Goal: Task Accomplishment & Management: Use online tool/utility

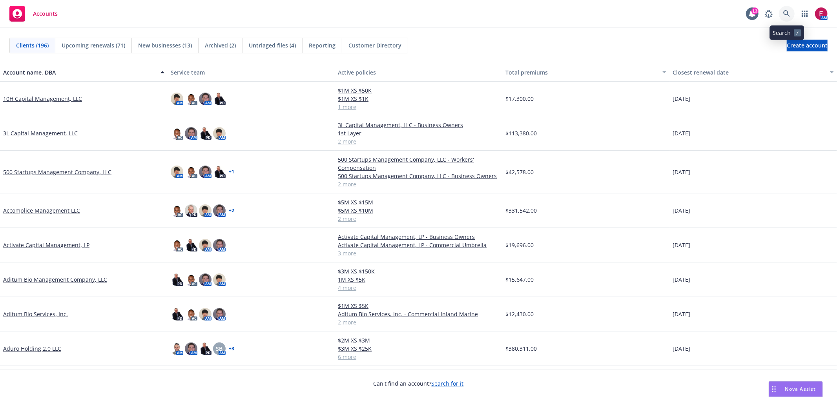
click at [788, 16] on icon at bounding box center [787, 13] width 7 height 7
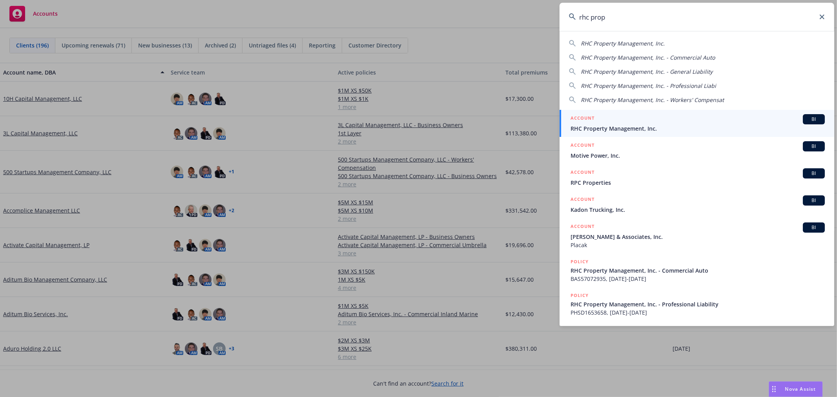
type input "rhc prop"
click at [632, 130] on span "RHC Property Management, Inc." at bounding box center [698, 128] width 254 height 8
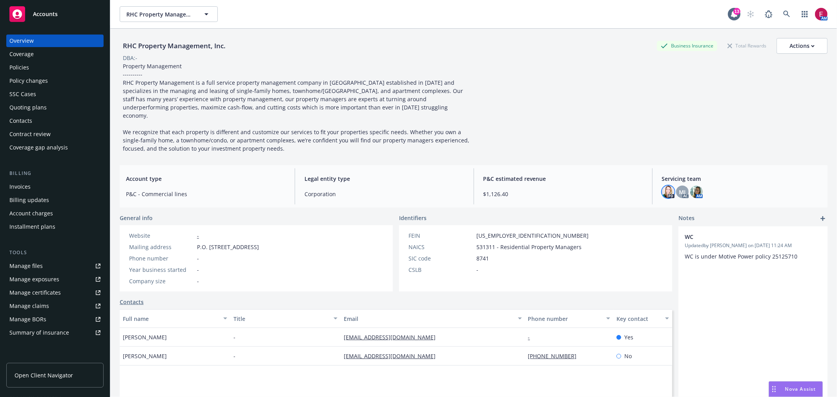
click at [662, 186] on img at bounding box center [668, 192] width 13 height 13
click at [676, 186] on div "MJ" at bounding box center [682, 192] width 13 height 13
click at [691, 186] on img at bounding box center [697, 192] width 13 height 13
click at [311, 127] on div "Property Management ---------- RHC Property Management is a full service proper…" at bounding box center [296, 107] width 353 height 91
click at [29, 62] on div "Policies" at bounding box center [54, 67] width 91 height 13
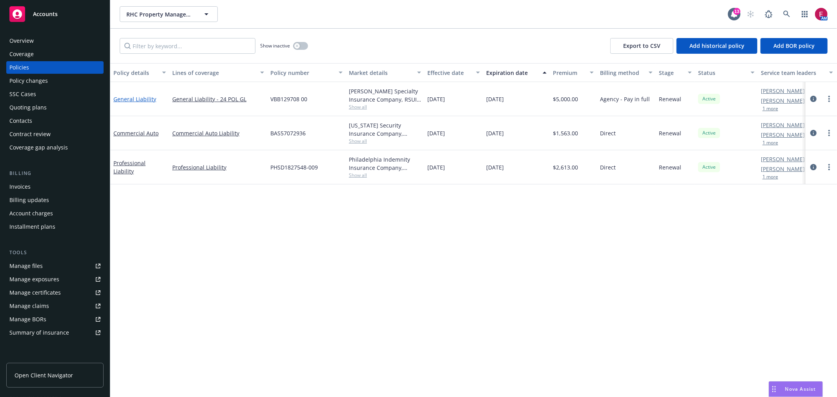
click at [144, 95] on link "General Liability" at bounding box center [134, 98] width 43 height 7
click at [46, 268] on link "Manage files" at bounding box center [54, 266] width 97 height 13
click at [33, 37] on div "Overview" at bounding box center [54, 41] width 91 height 13
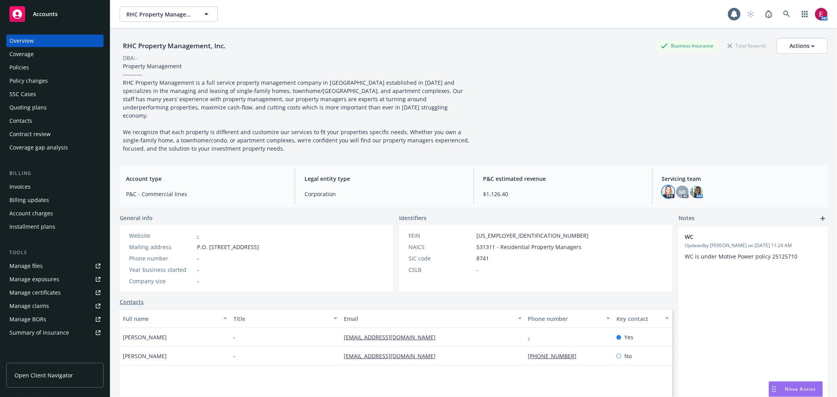
click at [664, 186] on img at bounding box center [668, 192] width 13 height 13
click at [679, 188] on span "MJ" at bounding box center [682, 192] width 7 height 8
click at [706, 186] on div "PD MJ AC AM" at bounding box center [741, 192] width 159 height 13
click at [700, 186] on div "PD MJ AC AM" at bounding box center [741, 192] width 159 height 13
click at [697, 186] on img at bounding box center [697, 192] width 13 height 13
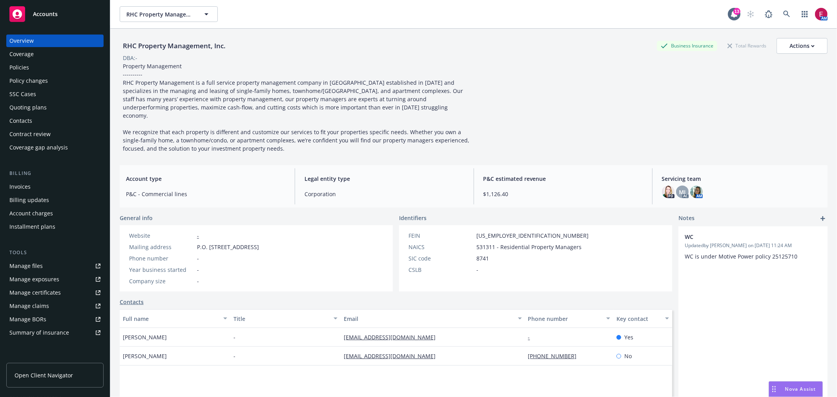
click at [39, 64] on div "Policies" at bounding box center [54, 67] width 91 height 13
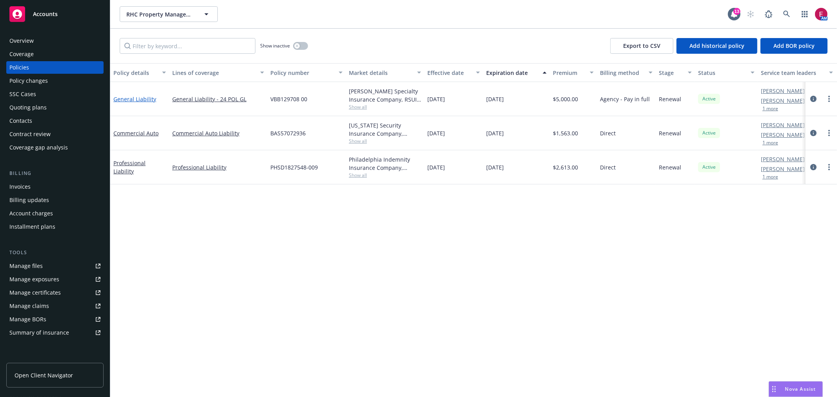
drag, startPoint x: 137, startPoint y: 106, endPoint x: 138, endPoint y: 99, distance: 7.5
click at [137, 102] on div "General Liability" at bounding box center [139, 99] width 59 height 34
click at [138, 99] on link "General Liability" at bounding box center [134, 98] width 43 height 7
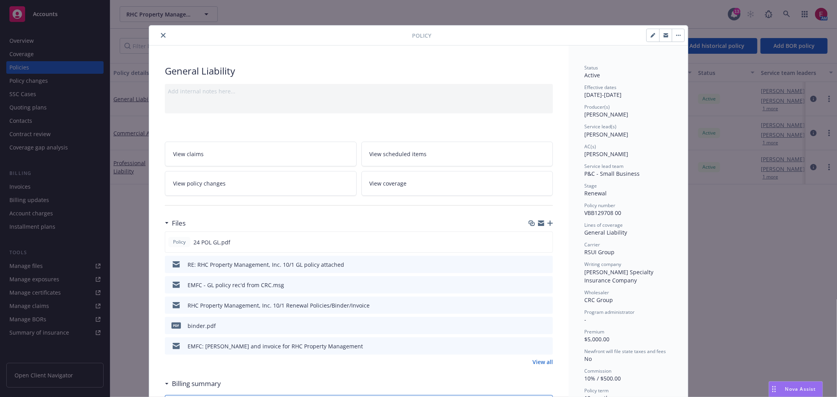
scroll to position [24, 0]
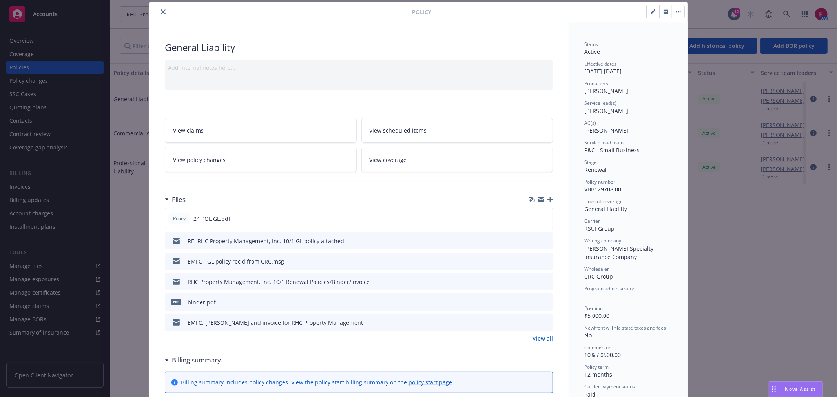
click at [546, 241] on icon "preview file" at bounding box center [545, 240] width 7 height 5
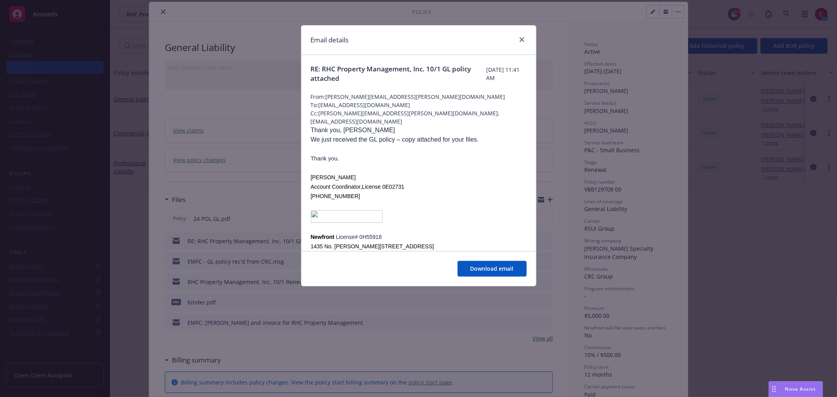
click at [254, 228] on div "Email details RE: RHC Property Management, Inc. 10/1 GL policy attached Tuesday…" at bounding box center [418, 198] width 837 height 397
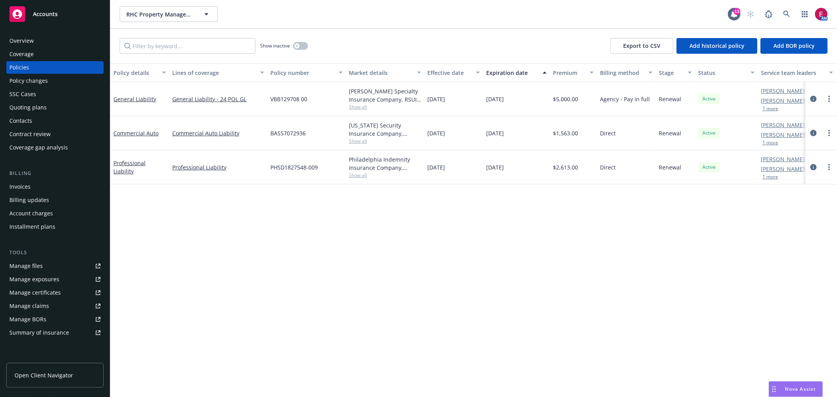
click at [47, 262] on link "Manage files" at bounding box center [54, 266] width 97 height 13
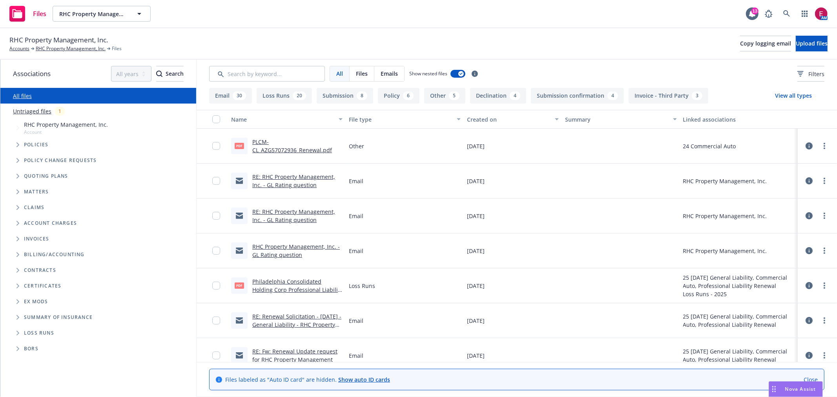
click at [291, 183] on link "RE: RHC Property Management, Inc. - GL Rating question" at bounding box center [293, 181] width 83 height 16
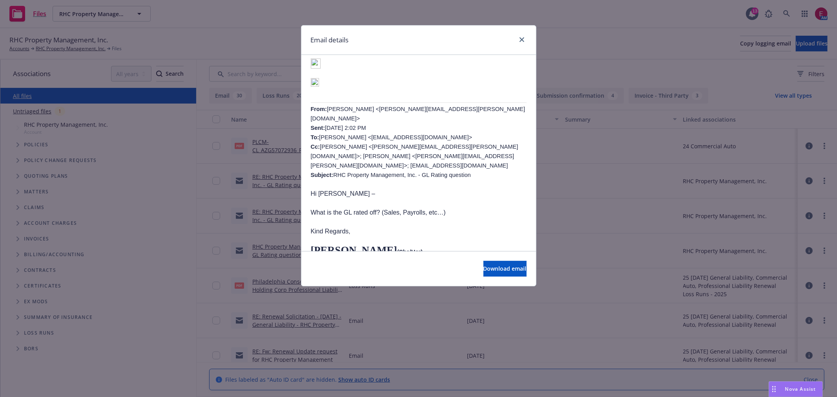
scroll to position [259, 0]
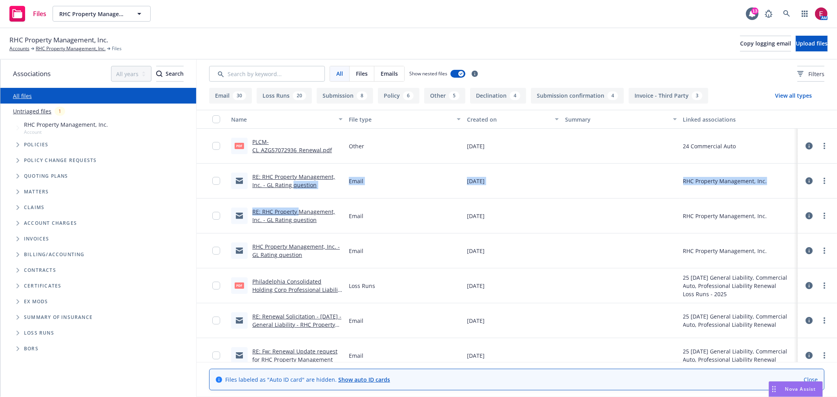
drag, startPoint x: 293, startPoint y: 183, endPoint x: 300, endPoint y: 217, distance: 34.9
click at [290, 257] on link "RHC Property Management, Inc. - GL Rating question" at bounding box center [296, 251] width 88 height 16
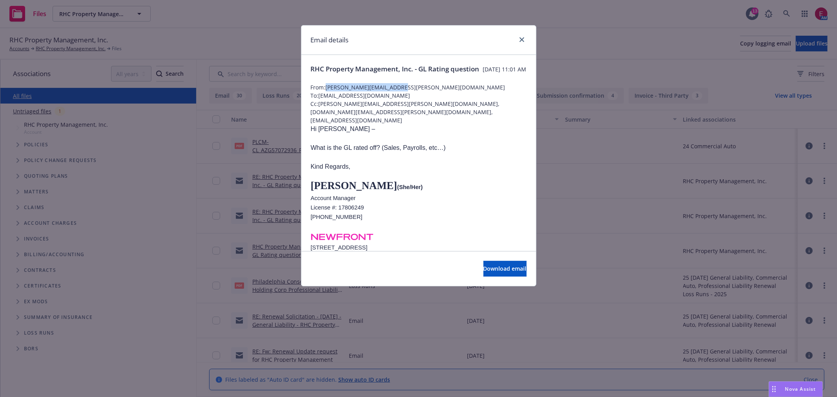
drag, startPoint x: 328, startPoint y: 94, endPoint x: 407, endPoint y: 95, distance: 78.9
click at [407, 91] on span "From: adessa.owens@newfront.com" at bounding box center [419, 87] width 216 height 8
copy span "adessa.owens@newfront.com"
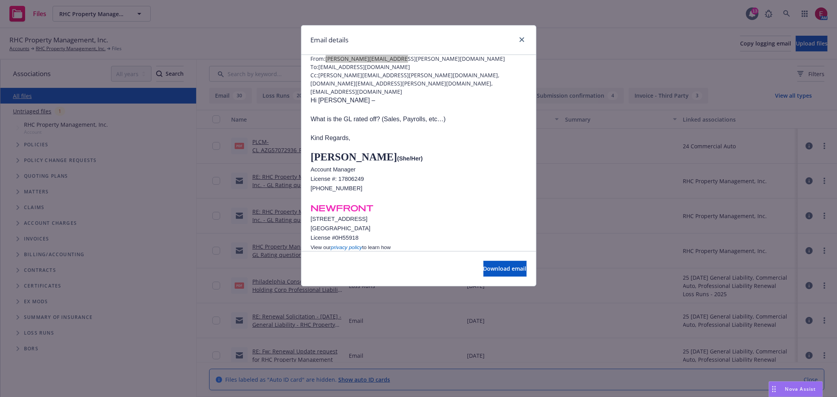
scroll to position [64, 0]
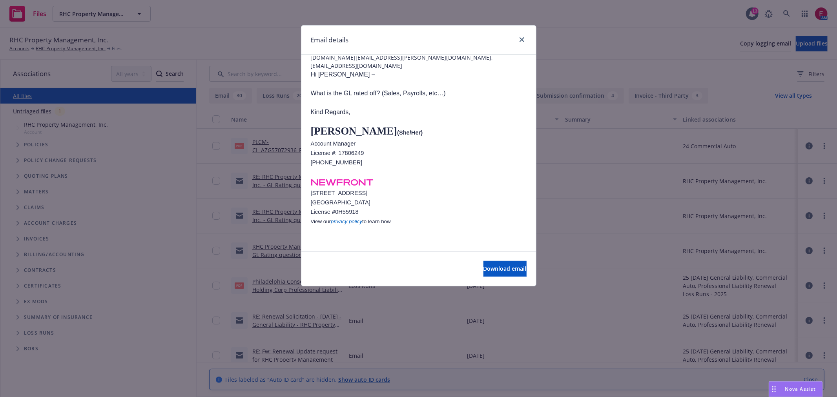
click at [527, 37] on div "Email details" at bounding box center [418, 40] width 235 height 29
click at [524, 38] on link "close" at bounding box center [521, 39] width 9 height 9
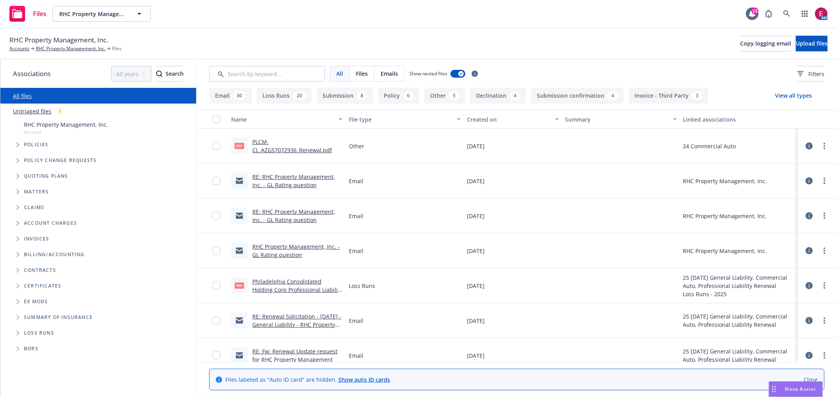
click at [281, 312] on div "RE: Renewal Solicitation - 10/01/25 - General Liability - RHC Property Manageme…" at bounding box center [287, 320] width 118 height 35
click at [278, 320] on div "RE: Renewal Solicitation - 10/01/25 - General Liability - RHC Property Manageme…" at bounding box center [297, 320] width 90 height 16
click at [277, 316] on link "RE: Renewal Solicitation - 10/01/25 - General Liability - RHC Property Manageme…" at bounding box center [296, 329] width 89 height 32
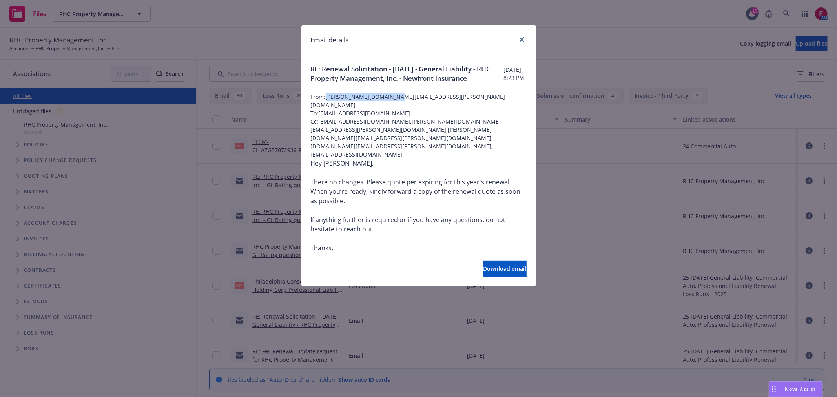
drag, startPoint x: 327, startPoint y: 105, endPoint x: 401, endPoint y: 104, distance: 73.8
click at [401, 104] on span "From: fiona.wang@newfront.com" at bounding box center [419, 101] width 216 height 16
copy span "fiona.wang@newfront.com"
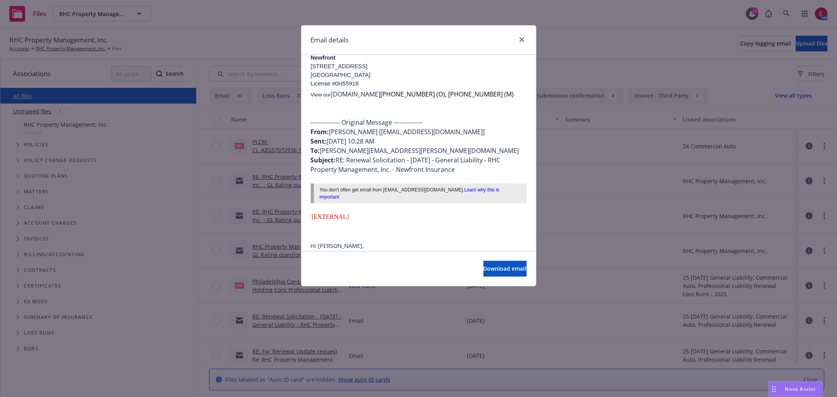
scroll to position [218, 0]
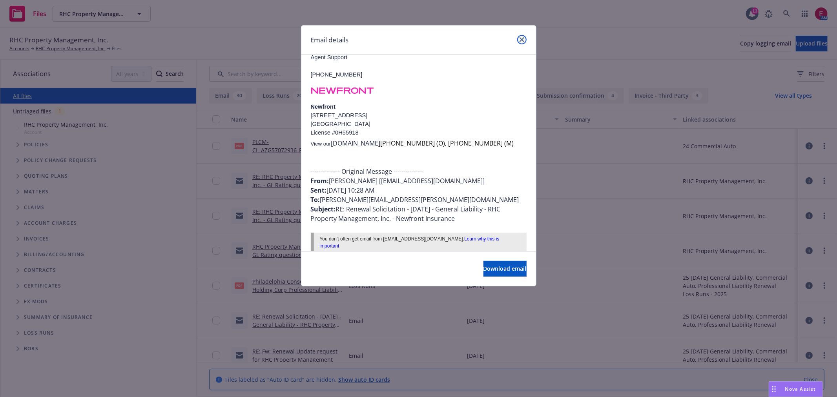
click at [523, 40] on icon "close" at bounding box center [522, 39] width 5 height 5
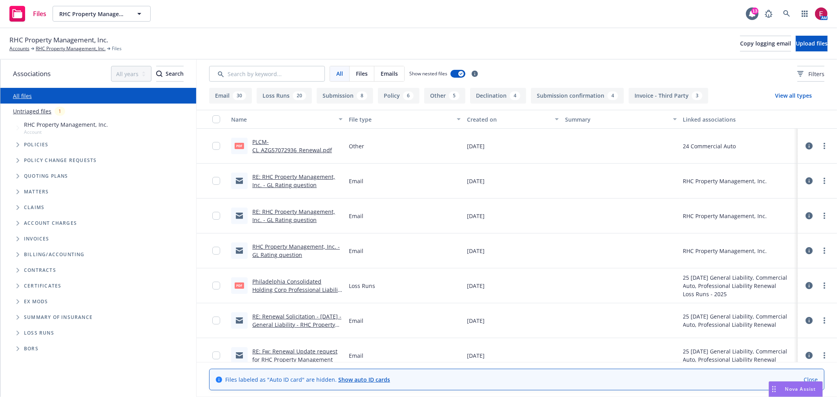
click at [292, 320] on link "RE: Renewal Solicitation - 10/01/25 - General Liability - RHC Property Manageme…" at bounding box center [296, 329] width 89 height 32
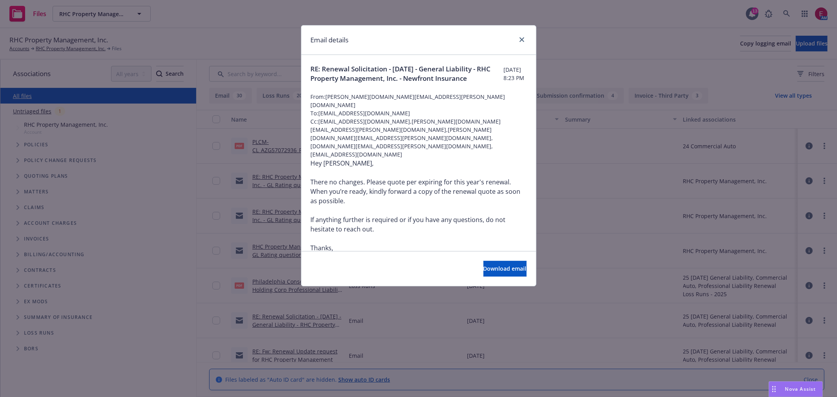
drag, startPoint x: 722, startPoint y: 182, endPoint x: 722, endPoint y: 161, distance: 20.4
click at [722, 182] on div "Email details RE: Renewal Solicitation - 10/01/25 - General Liability - RHC Pro…" at bounding box center [418, 198] width 837 height 397
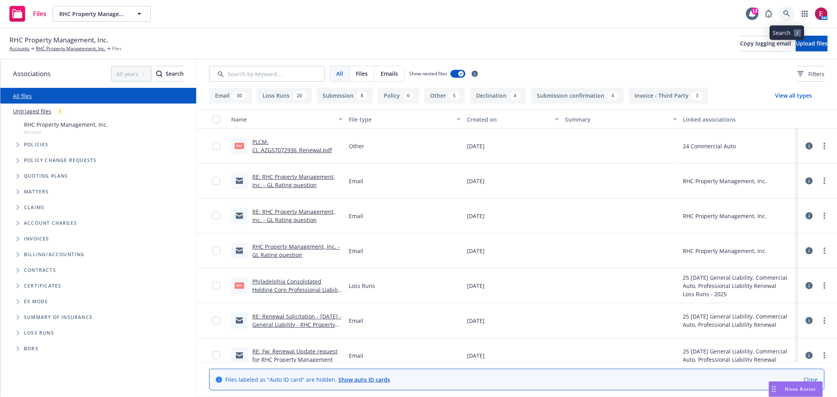
click at [788, 15] on icon at bounding box center [787, 13] width 7 height 7
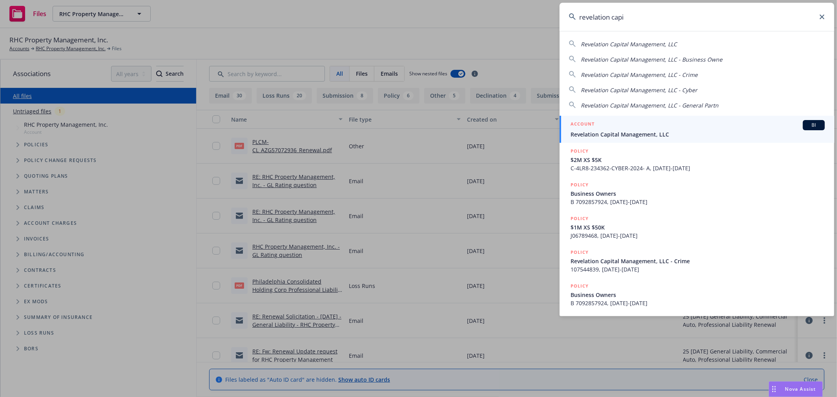
type input "revelation capi"
click at [684, 133] on span "Revelation Capital Management, LLC" at bounding box center [698, 134] width 254 height 8
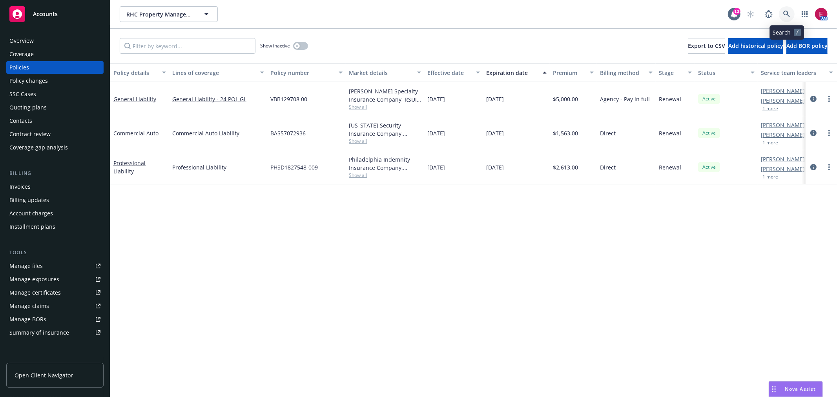
click at [786, 11] on icon at bounding box center [787, 14] width 7 height 7
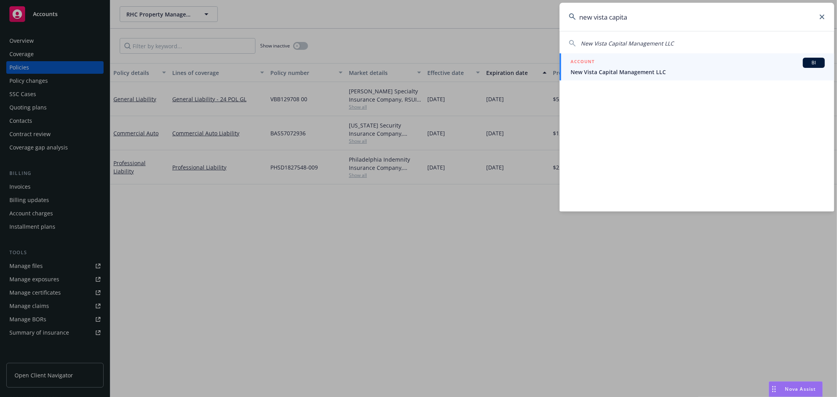
type input "new vista capita"
click at [645, 53] on div "New Vista Capital Management LLC ACCOUNT BI New Vista Capital Management LLC" at bounding box center [697, 121] width 275 height 181
click at [645, 62] on div "ACCOUNT BI" at bounding box center [698, 63] width 254 height 10
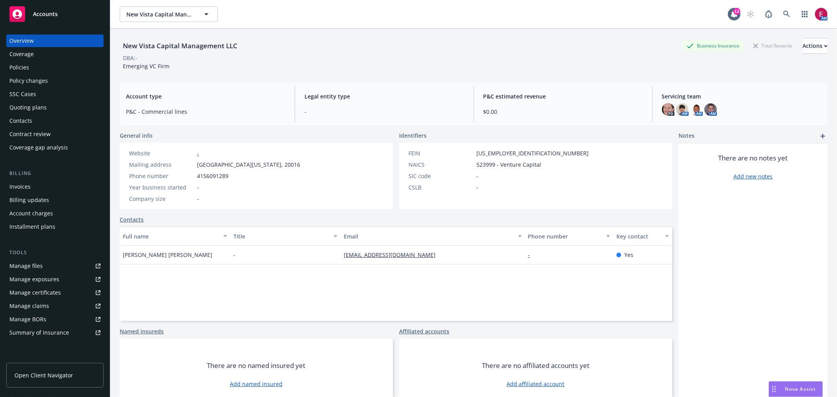
click at [46, 109] on div "Quoting plans" at bounding box center [54, 107] width 91 height 13
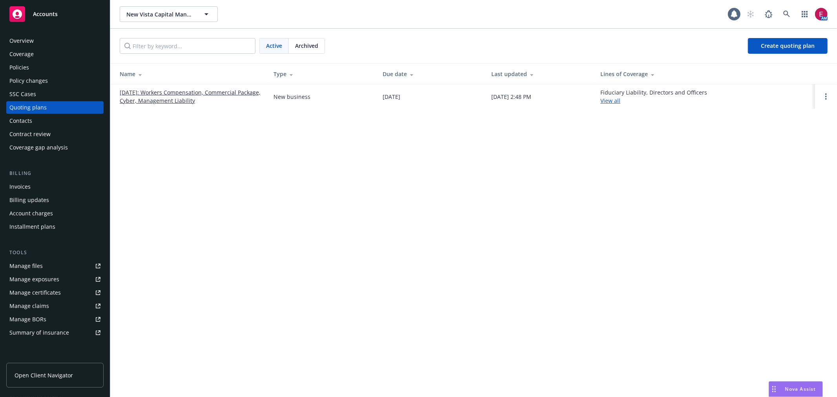
click at [139, 97] on link "[DATE]: Workers Compensation, Commercial Package, Cyber, Management Liability" at bounding box center [190, 96] width 141 height 16
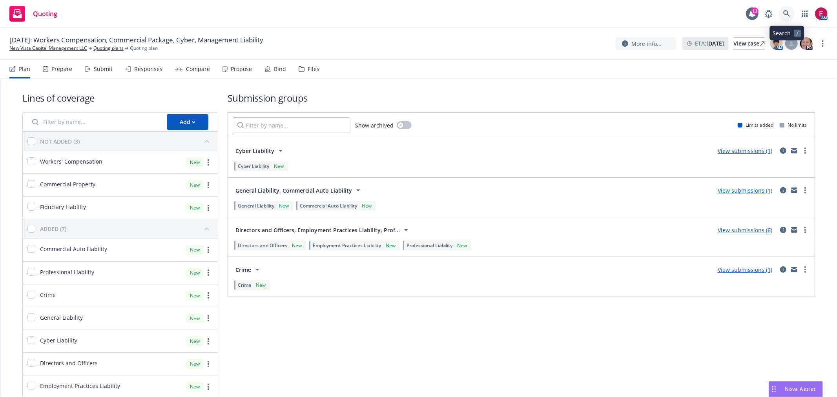
click at [791, 18] on link at bounding box center [787, 14] width 16 height 16
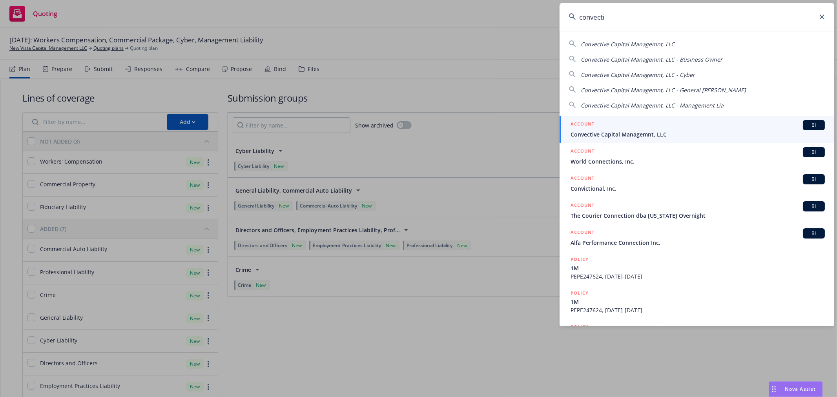
type input "convecti"
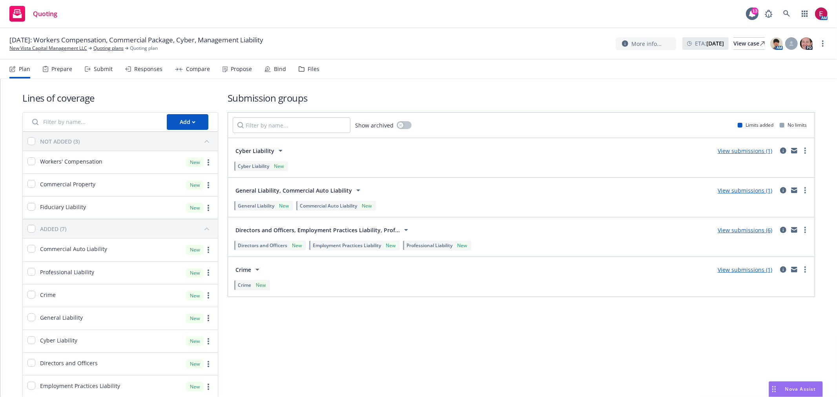
click at [788, 386] on span "Nova Assist" at bounding box center [801, 389] width 31 height 7
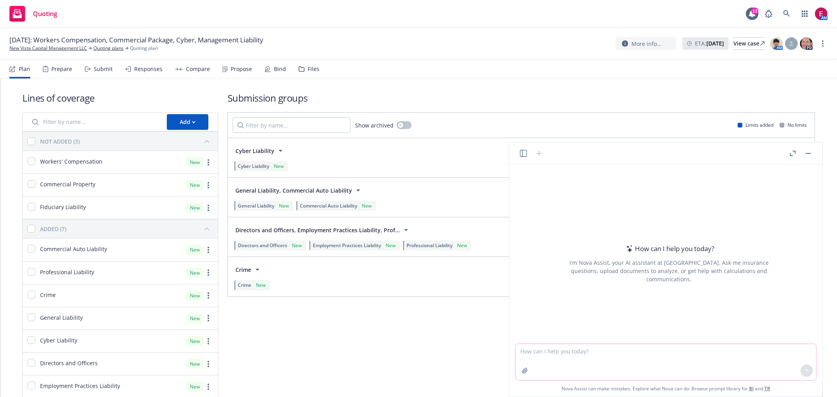
click at [559, 360] on textarea at bounding box center [666, 362] width 301 height 36
type textarea "W"
type textarea "For DC, do I need to get admitted declinations to place coverage with a surplus…"
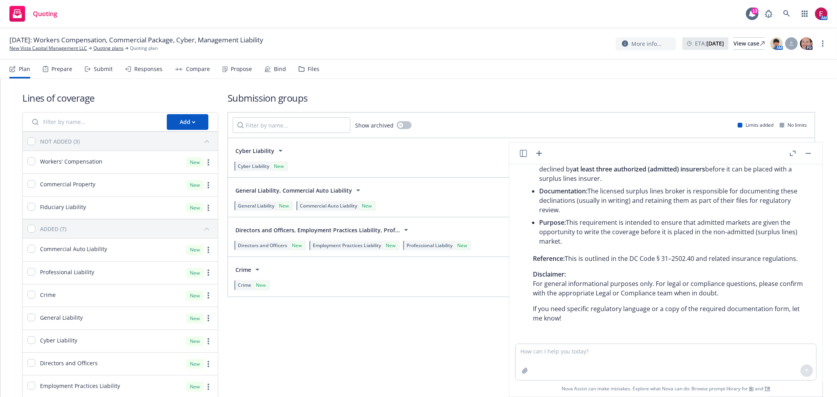
scroll to position [91, 0]
drag, startPoint x: 631, startPoint y: 256, endPoint x: 697, endPoint y: 253, distance: 66.0
click at [697, 253] on p "Reference: This is outlined in the DC Code § 31–2502.40 and related insurance r…" at bounding box center [669, 257] width 272 height 9
copy p "DC Code § 31–2502.40"
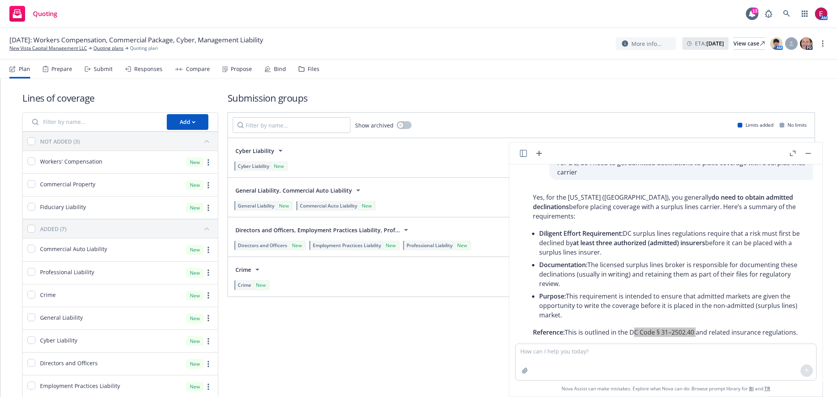
scroll to position [3, 0]
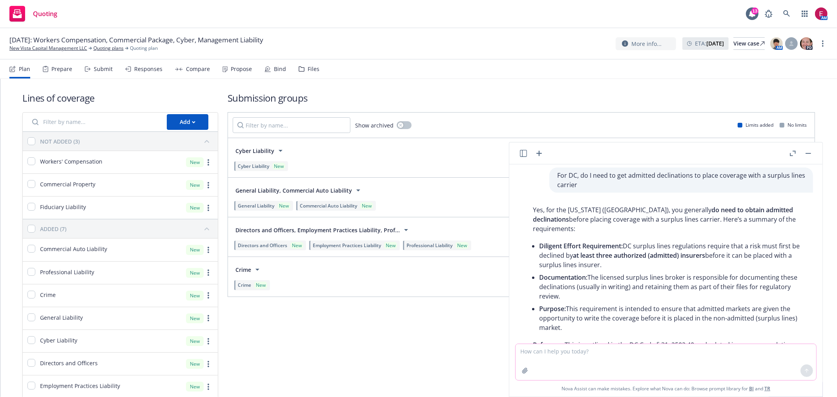
click at [594, 348] on textarea at bounding box center [666, 362] width 301 height 36
type textarea "D"
type textarea "Can you share exactly where you found the diligent effort requirements"
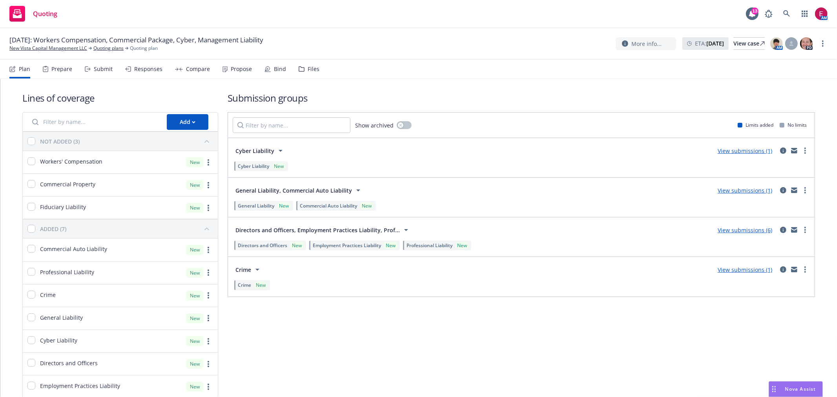
click at [797, 395] on div "Nova Assist" at bounding box center [795, 389] width 53 height 15
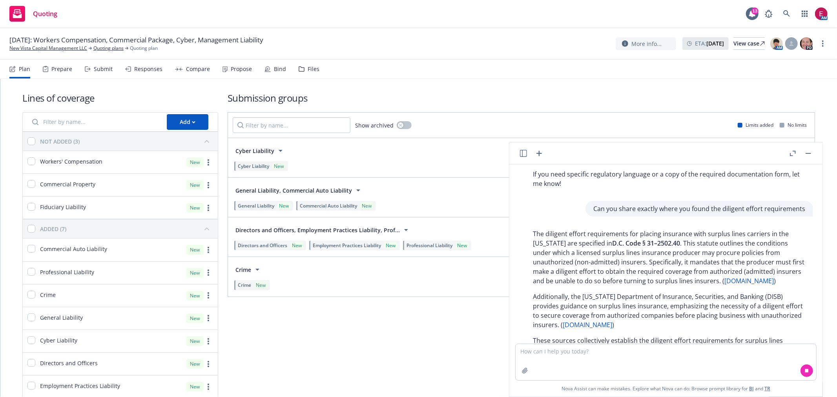
scroll to position [266, 0]
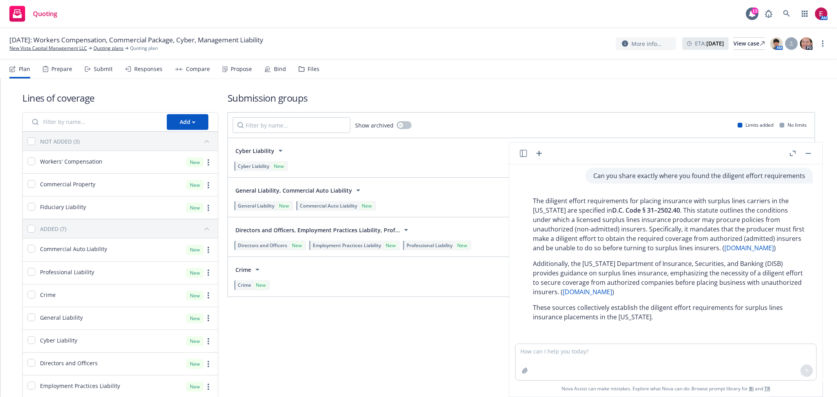
click at [612, 296] on link "disb.dc.gov" at bounding box center [587, 292] width 49 height 9
click at [682, 352] on textarea at bounding box center [666, 362] width 301 height 36
type textarea "I"
type textarea "The links make no mention of what "diligent effort" means exactly"
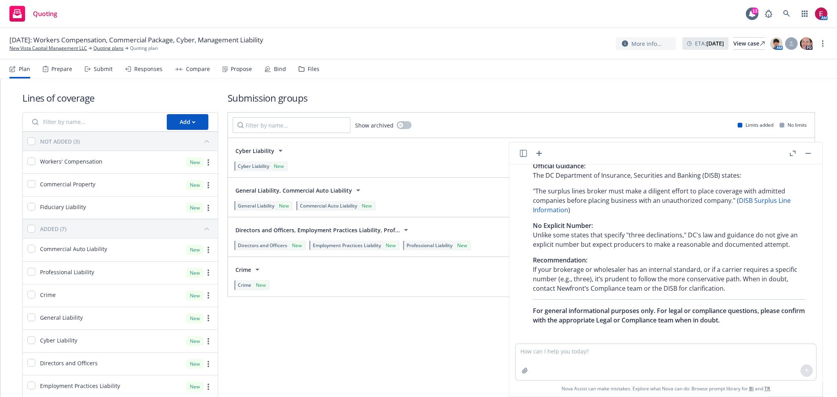
scroll to position [653, 0]
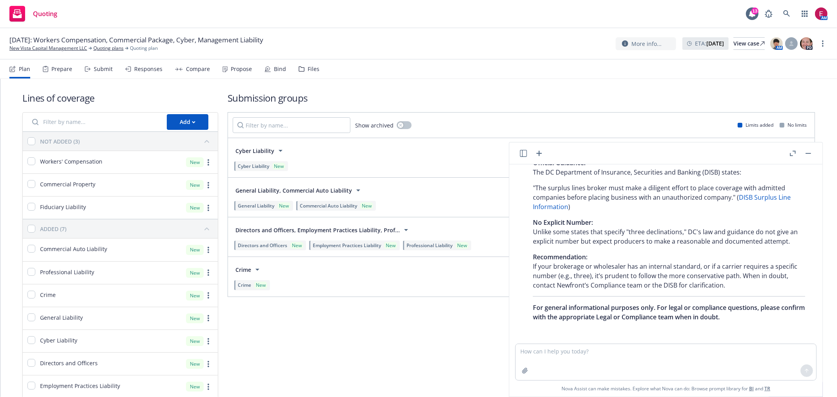
click at [108, 77] on div "Submit" at bounding box center [99, 69] width 28 height 19
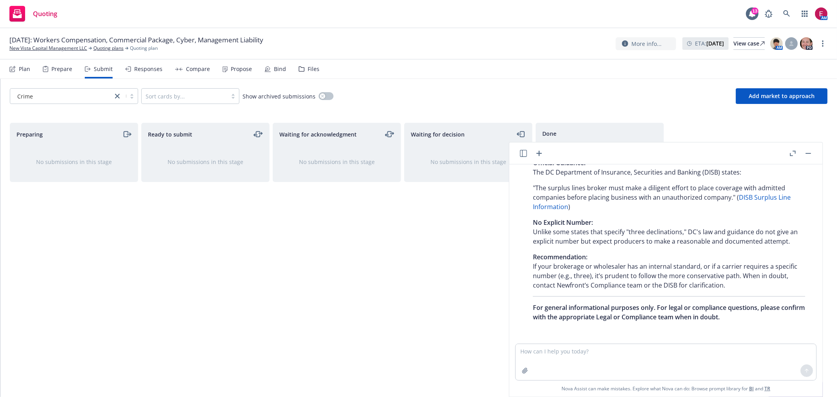
click at [810, 153] on rect "button" at bounding box center [808, 153] width 5 height 1
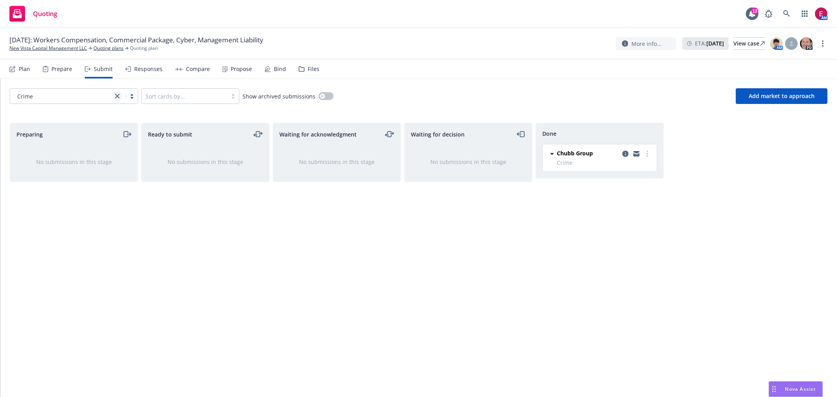
click at [115, 94] on icon "close" at bounding box center [117, 96] width 5 height 5
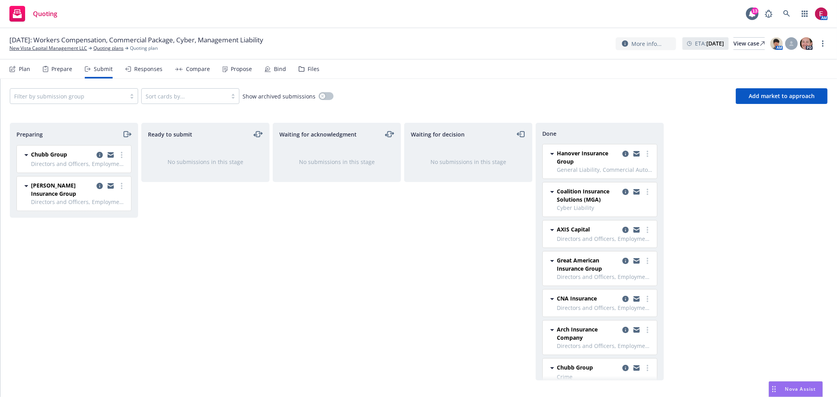
click at [390, 229] on div "Waiting for acknowledgment No submissions in this stage" at bounding box center [337, 252] width 128 height 258
click at [623, 228] on icon "copy logging email" at bounding box center [626, 230] width 6 height 6
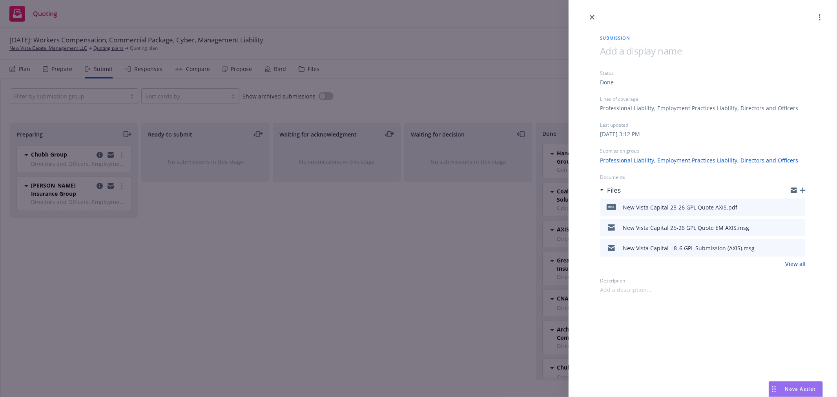
click at [802, 205] on icon "preview file" at bounding box center [798, 206] width 7 height 5
click at [440, 170] on div "Submission Status Done Lines of coverage Professional Liability, Employment Pra…" at bounding box center [418, 198] width 837 height 397
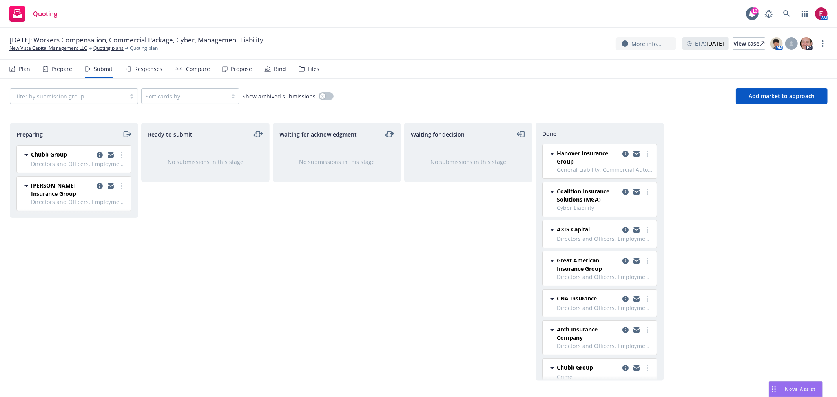
scroll to position [13, 0]
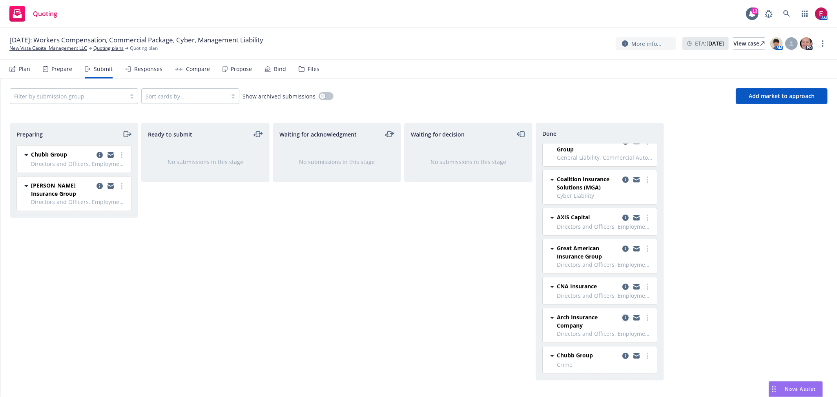
click at [623, 319] on icon "copy logging email" at bounding box center [626, 318] width 6 height 6
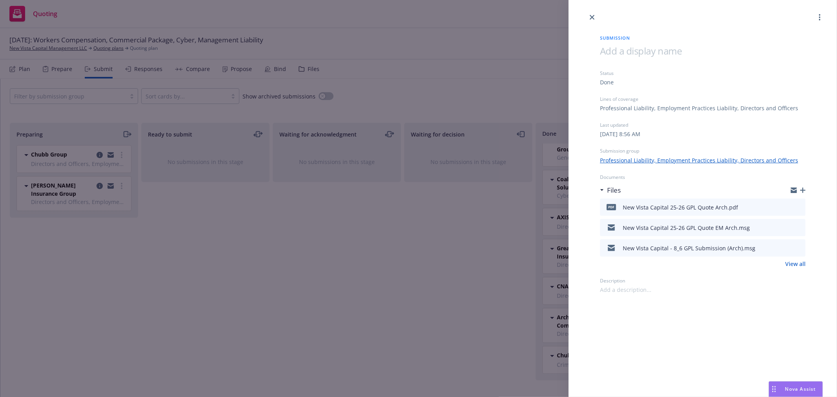
click at [804, 205] on div "pdf New Vista Capital 25-26 GPL Quote Arch.pdf" at bounding box center [703, 207] width 206 height 17
click at [800, 206] on icon "preview file" at bounding box center [798, 206] width 7 height 5
click at [368, 60] on div "Submission Status Done Lines of coverage Professional Liability, Employment Pra…" at bounding box center [418, 198] width 837 height 397
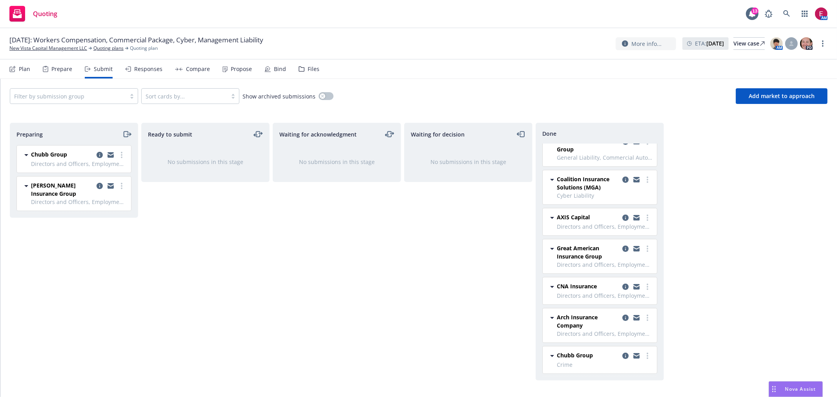
click at [268, 68] on icon at bounding box center [268, 69] width 6 height 6
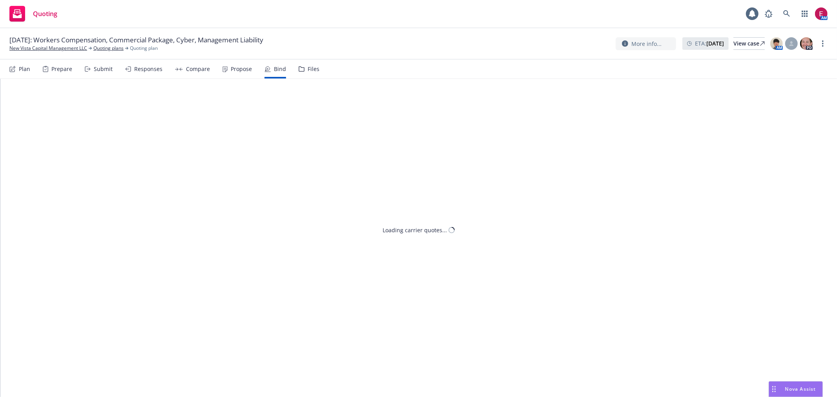
click at [228, 69] on div "Propose" at bounding box center [237, 69] width 29 height 19
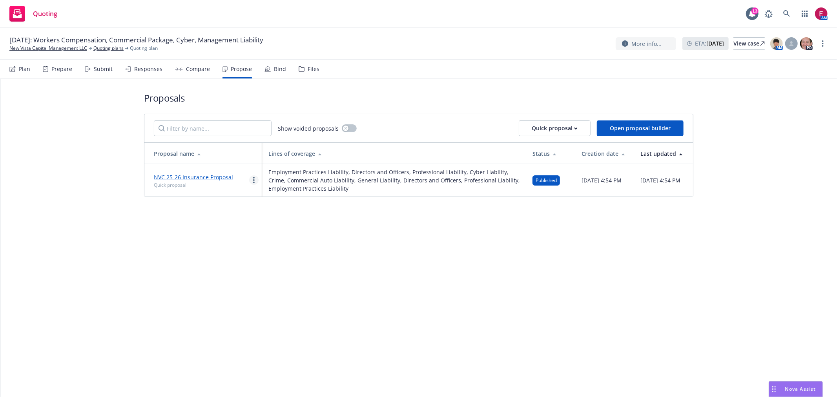
click at [250, 182] on link "more" at bounding box center [253, 179] width 9 height 9
click at [271, 231] on span "Log client response" at bounding box center [285, 230] width 70 height 7
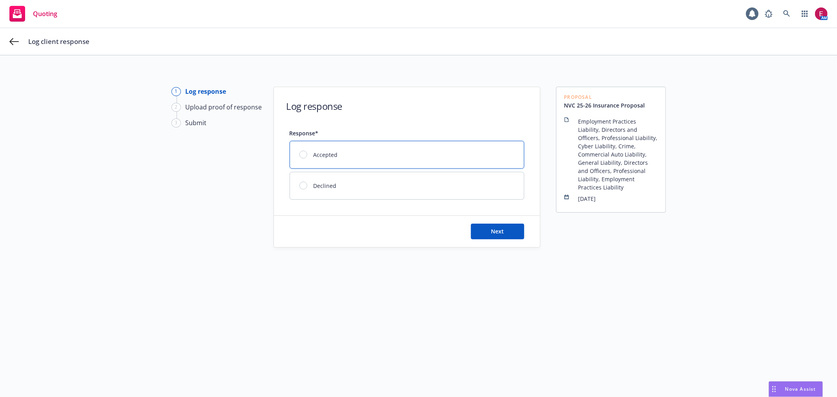
click at [361, 152] on div "Accepted" at bounding box center [407, 154] width 234 height 27
click at [506, 228] on button "Next" at bounding box center [497, 232] width 53 height 16
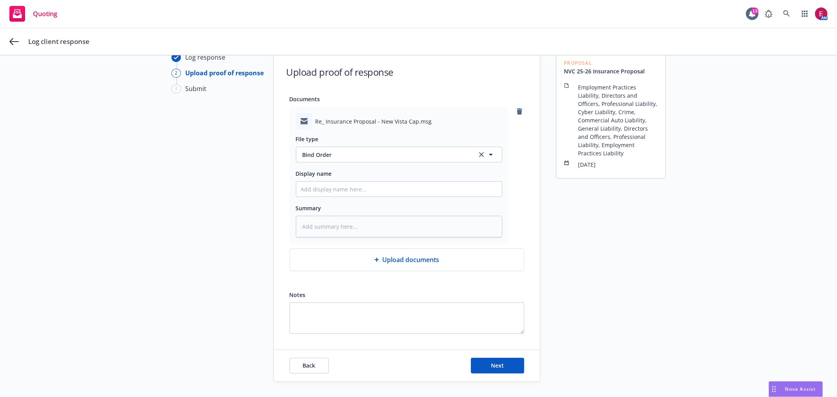
scroll to position [69, 0]
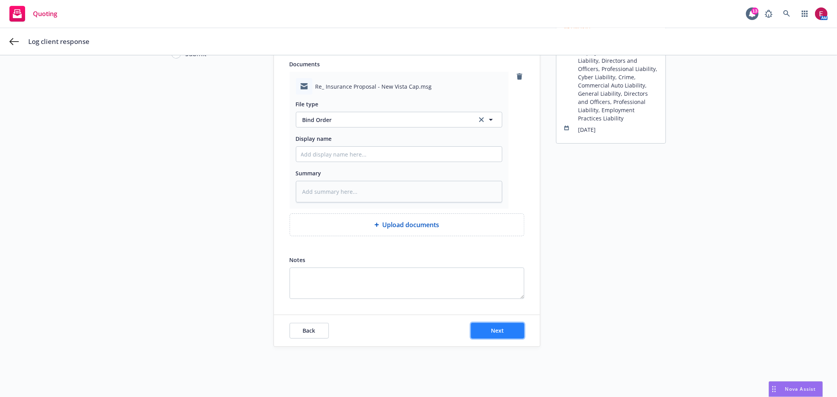
click at [493, 336] on button "Next" at bounding box center [497, 331] width 53 height 16
type textarea "x"
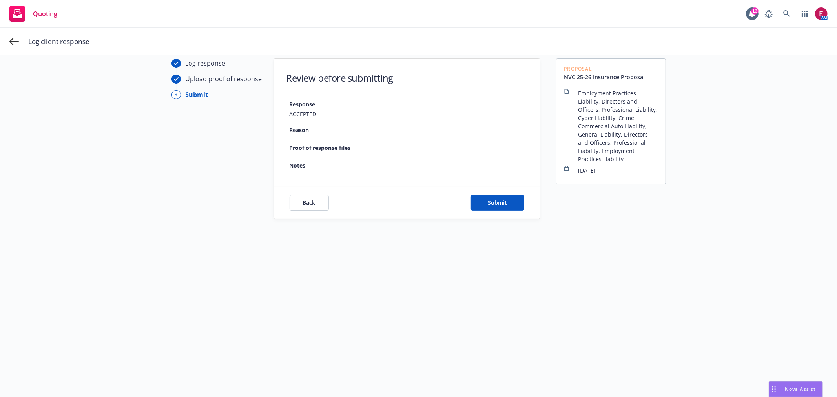
scroll to position [28, 0]
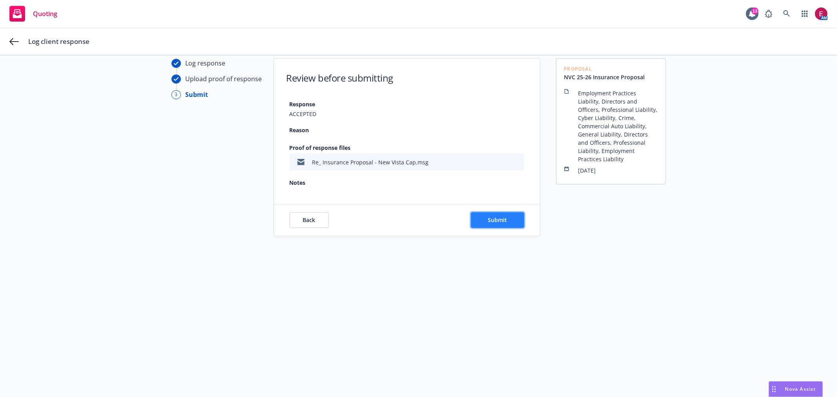
click at [499, 221] on span "Submit" at bounding box center [497, 219] width 19 height 7
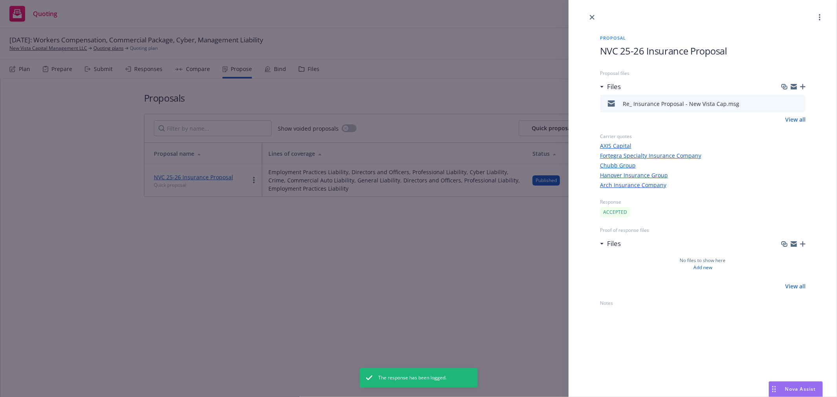
click at [381, 259] on div "Proposal NVC 25-26 Insurance Proposal Proposal files Files Re_ Insurance Propos…" at bounding box center [418, 198] width 837 height 397
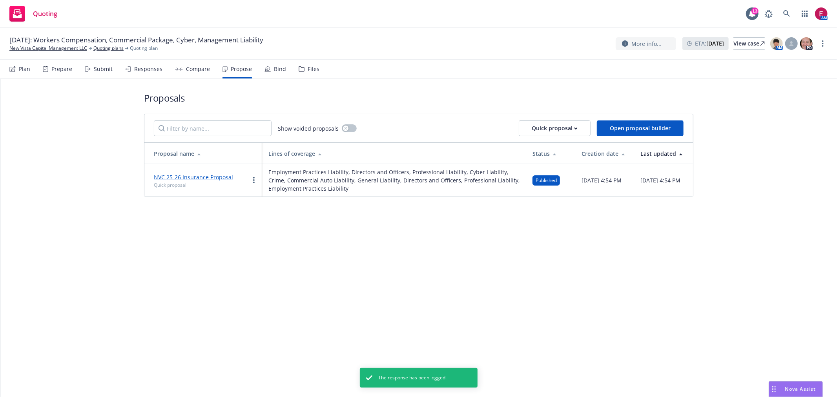
click at [276, 71] on div "Bind" at bounding box center [280, 69] width 12 height 6
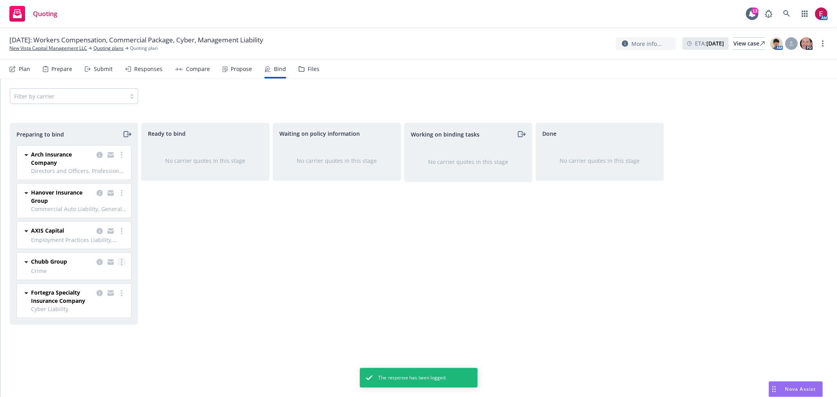
click at [124, 260] on link "more" at bounding box center [121, 262] width 9 height 9
click at [121, 311] on link "Move to done" at bounding box center [87, 310] width 77 height 16
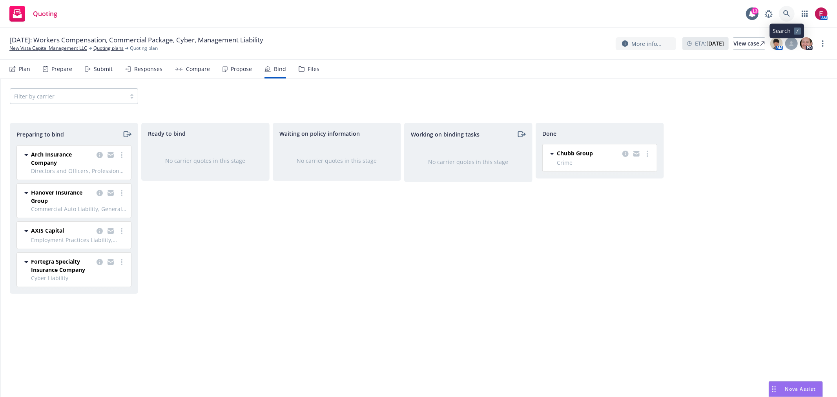
click at [784, 13] on icon at bounding box center [787, 13] width 7 height 7
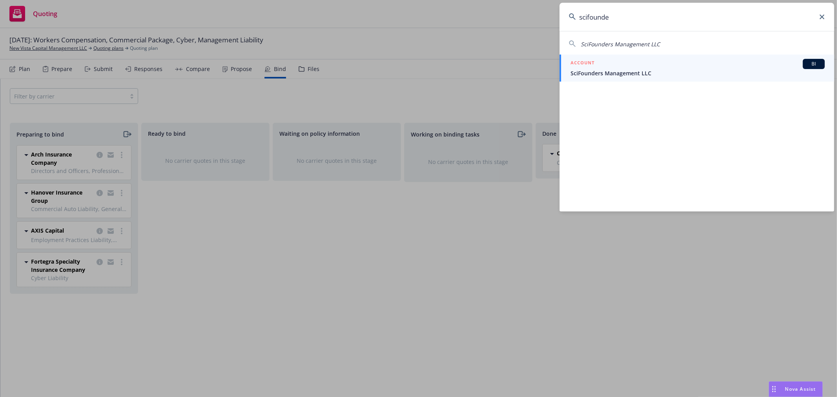
type input "scifounde"
click at [643, 66] on div "ACCOUNT BI" at bounding box center [698, 64] width 254 height 10
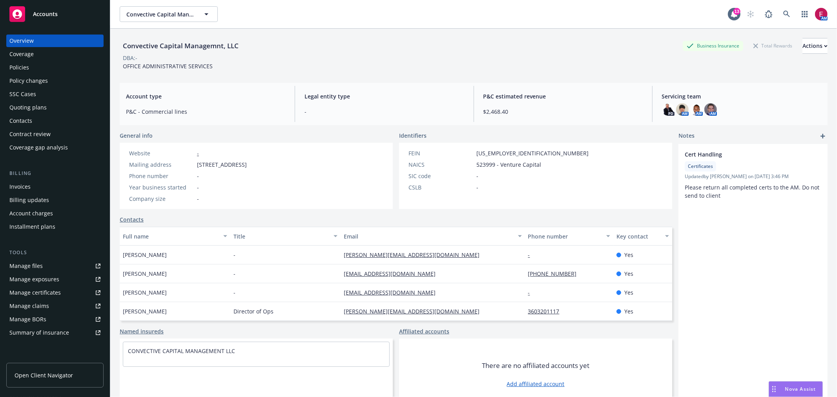
click at [60, 108] on div "Quoting plans" at bounding box center [54, 107] width 91 height 13
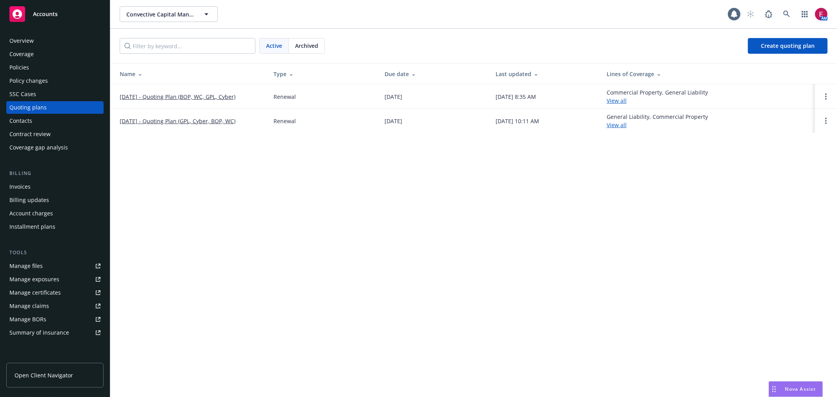
click at [186, 97] on link "11/14/25 - Quoting Plan (BOP, WC, GPL, Cyber)" at bounding box center [178, 97] width 116 height 8
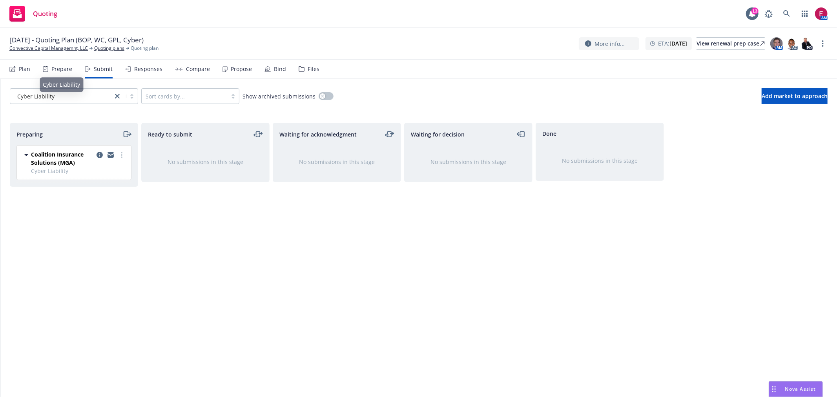
click at [22, 72] on div "Plan" at bounding box center [19, 69] width 21 height 19
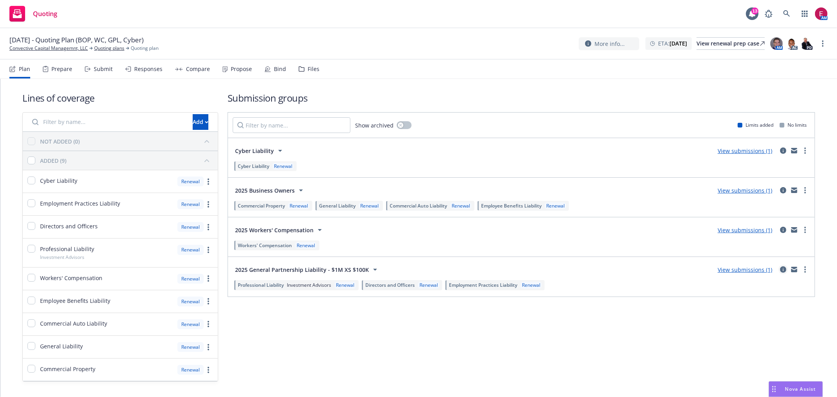
click at [780, 269] on icon "circleInformation" at bounding box center [783, 270] width 6 height 6
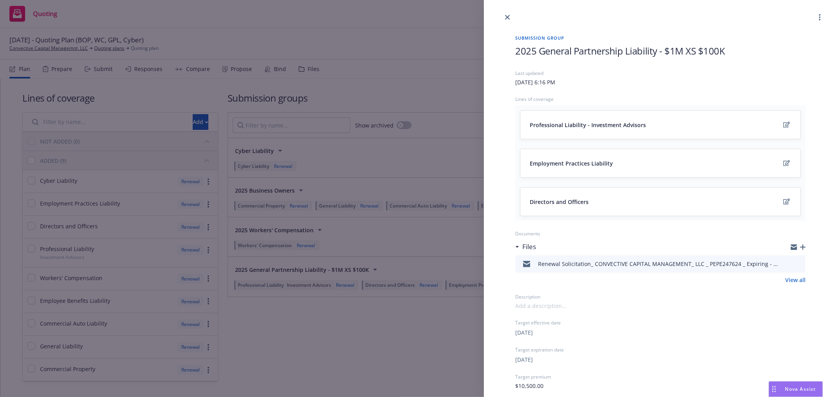
drag, startPoint x: 801, startPoint y: 248, endPoint x: 796, endPoint y: 246, distance: 5.1
click at [798, 247] on div "Submission group 2025 General Partnership Liability - $1M XS $100K Last updated…" at bounding box center [661, 265] width 316 height 487
click at [800, 246] on icon "button" at bounding box center [802, 247] width 5 height 5
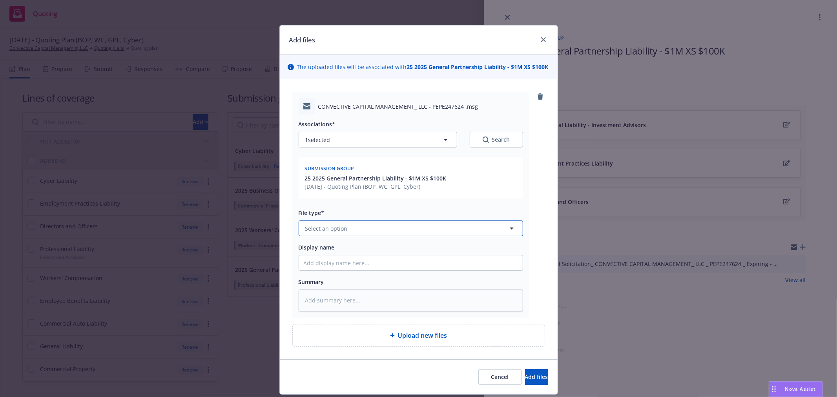
click at [337, 231] on span "Select an option" at bounding box center [326, 229] width 42 height 8
type input "non"
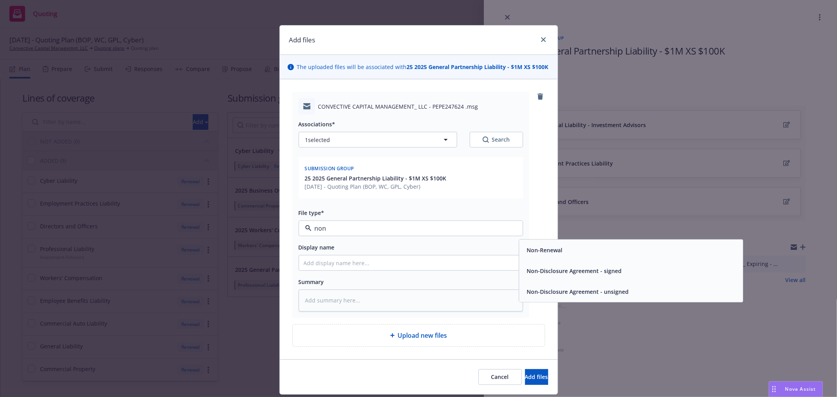
click at [599, 249] on div "Non-Renewal" at bounding box center [631, 250] width 214 height 11
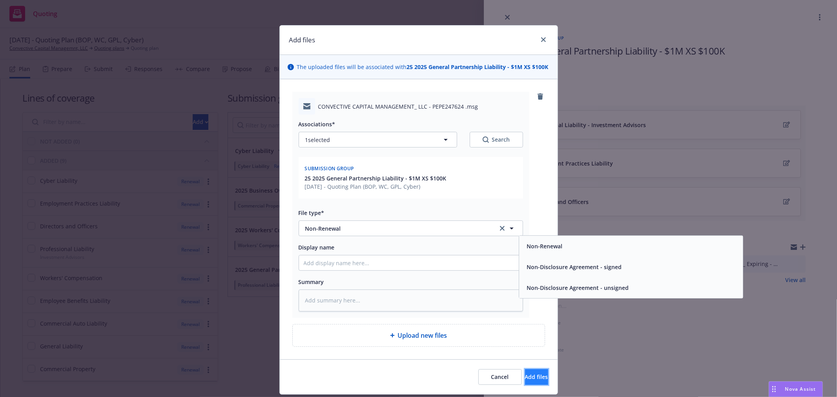
click at [528, 376] on span "Add files" at bounding box center [536, 376] width 23 height 7
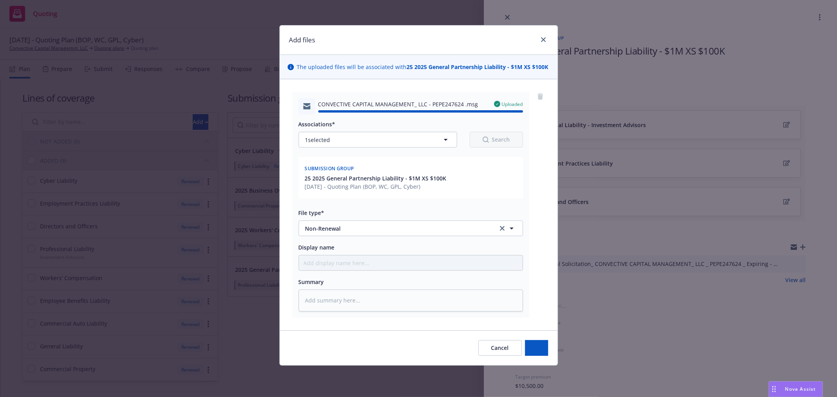
type textarea "x"
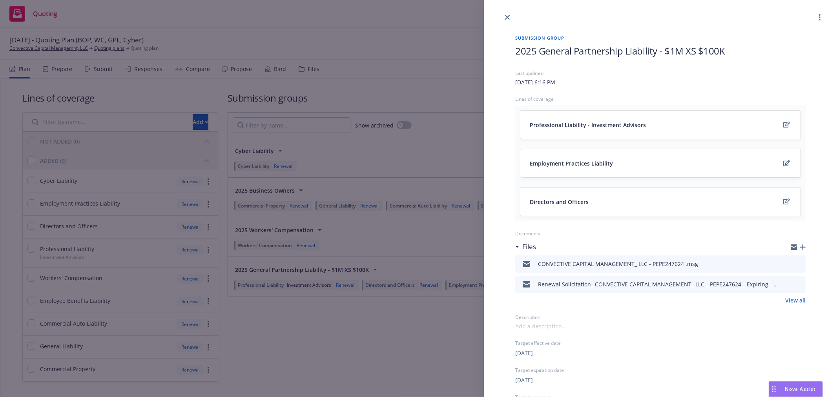
click at [355, 120] on div "Submission group 2025 General Partnership Liability - $1M XS $100K Last updated…" at bounding box center [418, 198] width 837 height 397
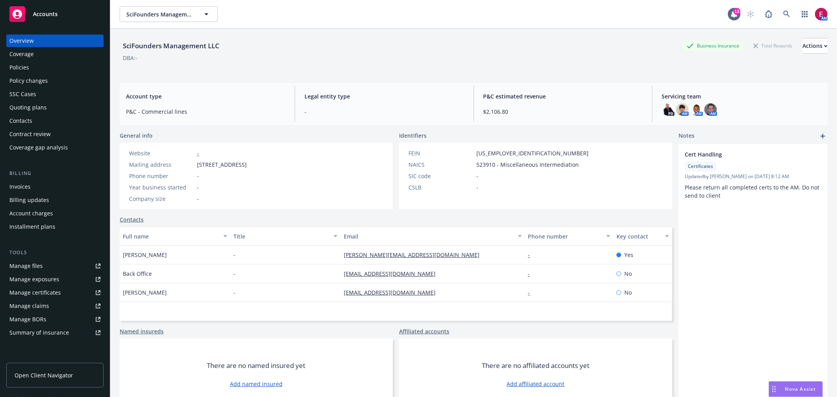
click at [37, 67] on div "Policies" at bounding box center [54, 67] width 91 height 13
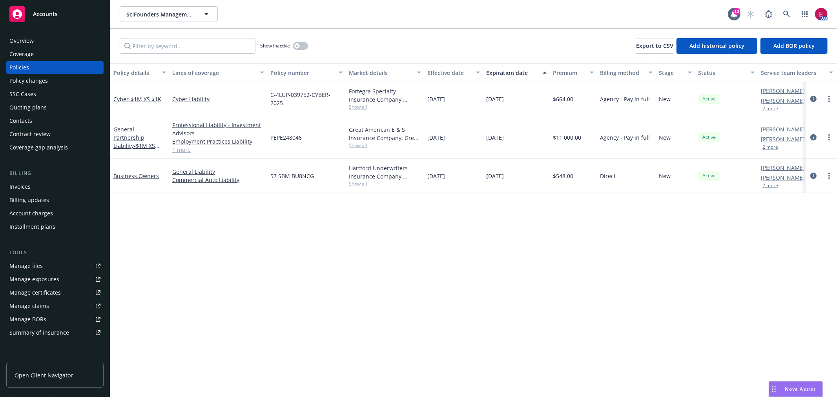
click at [33, 39] on div "Overview" at bounding box center [21, 41] width 24 height 13
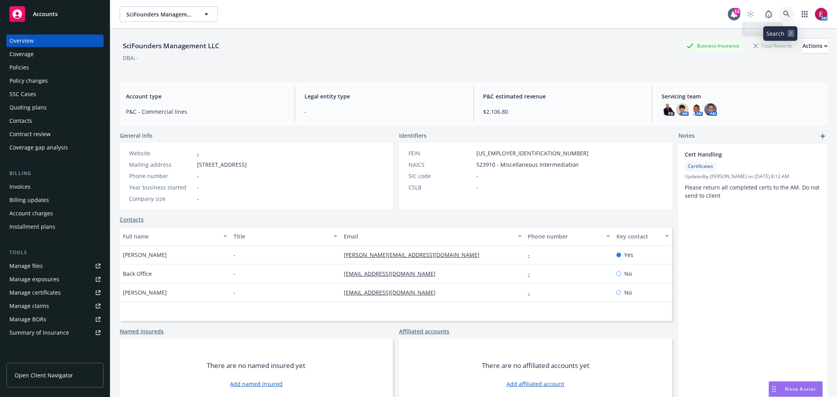
click at [779, 14] on link at bounding box center [787, 14] width 16 height 16
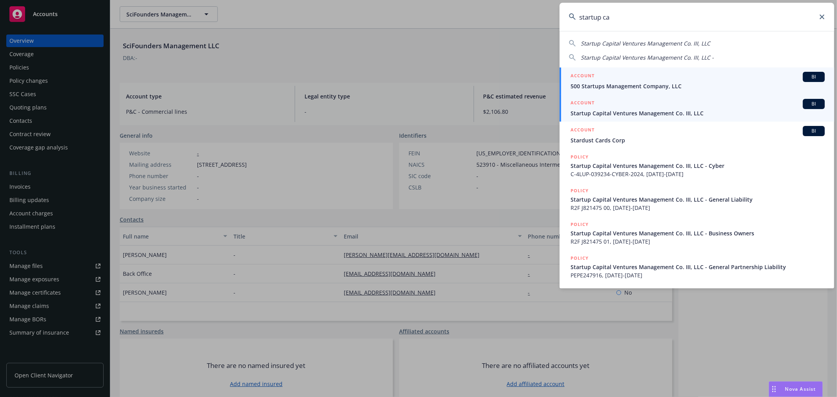
type input "startup ca"
click at [625, 119] on link "ACCOUNT BI Startup Capital Ventures Management Co. III, LLC" at bounding box center [697, 108] width 275 height 27
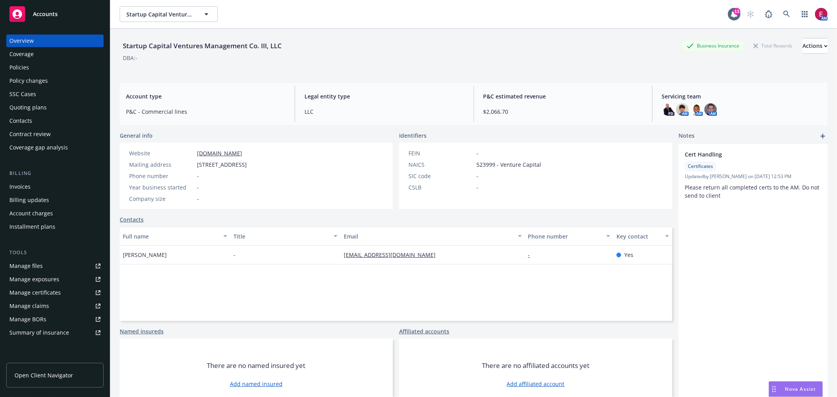
click at [40, 61] on div "Policies" at bounding box center [54, 67] width 91 height 13
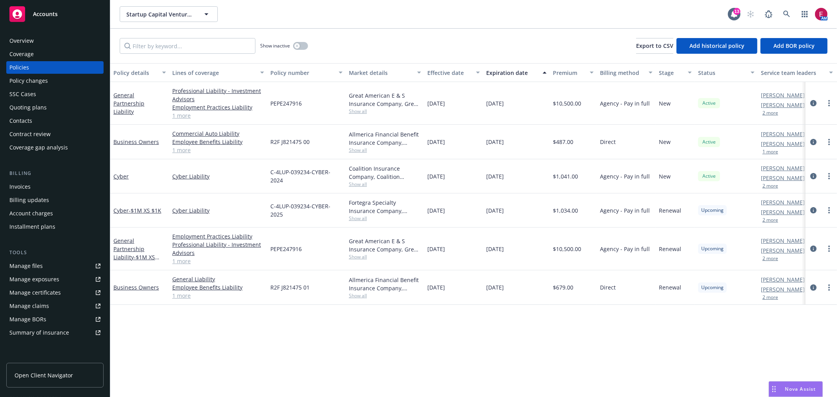
click at [41, 40] on div "Overview" at bounding box center [54, 41] width 91 height 13
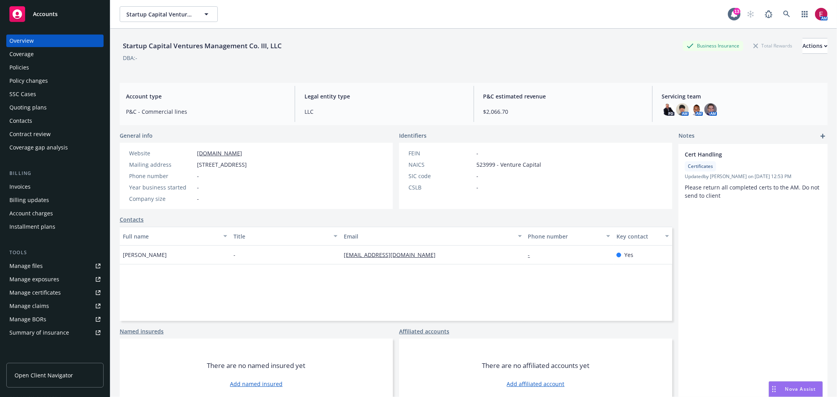
click at [45, 65] on div "Policies" at bounding box center [54, 67] width 91 height 13
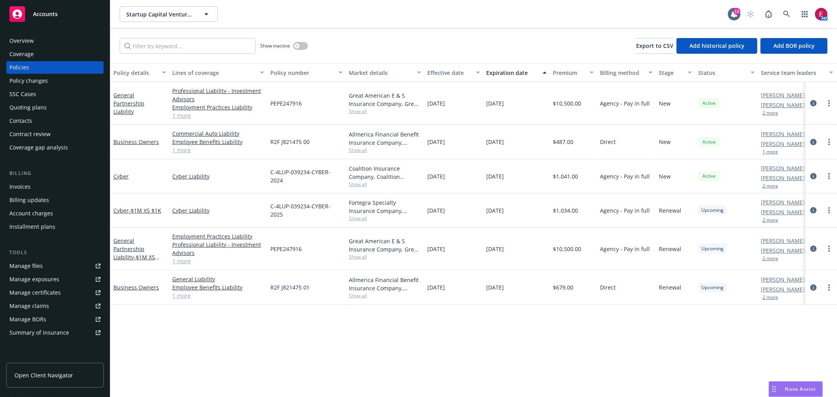
click at [38, 131] on div "Contract review" at bounding box center [29, 134] width 41 height 13
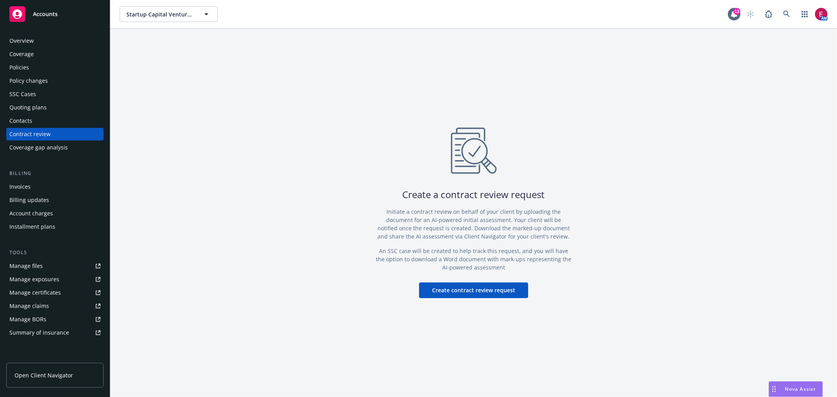
click at [490, 292] on button "Create contract review request" at bounding box center [473, 291] width 109 height 16
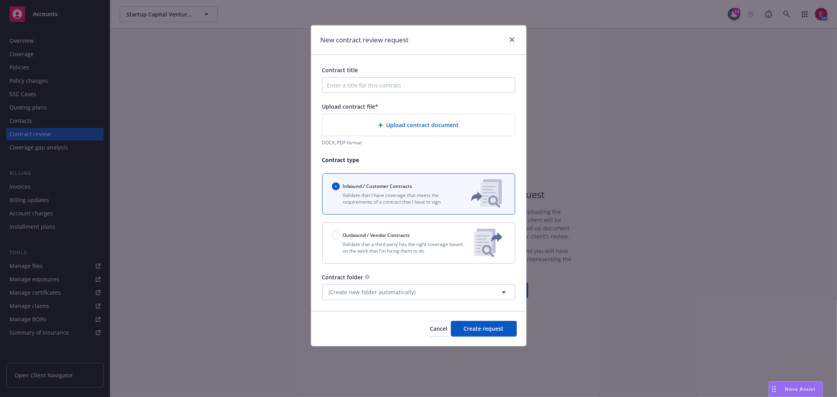
click at [385, 93] on div "Contract title Upload contract file* Upload contract document DOCX, PDF format …" at bounding box center [418, 183] width 193 height 234
click at [385, 91] on input "Contract title" at bounding box center [418, 85] width 193 height 16
type input "Lease Agreemen"
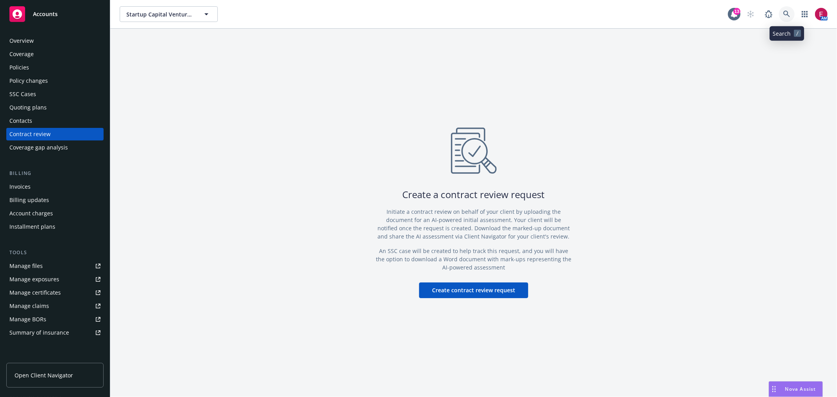
click at [786, 12] on icon at bounding box center [787, 14] width 7 height 7
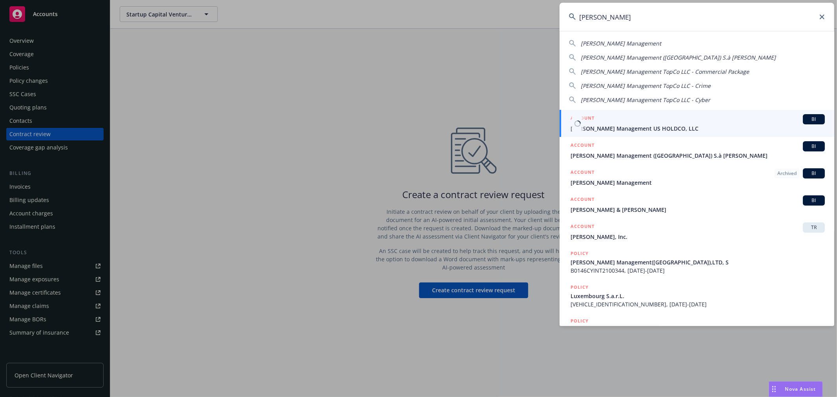
type input "standish"
click at [615, 116] on div "ACCOUNT BI" at bounding box center [698, 119] width 254 height 10
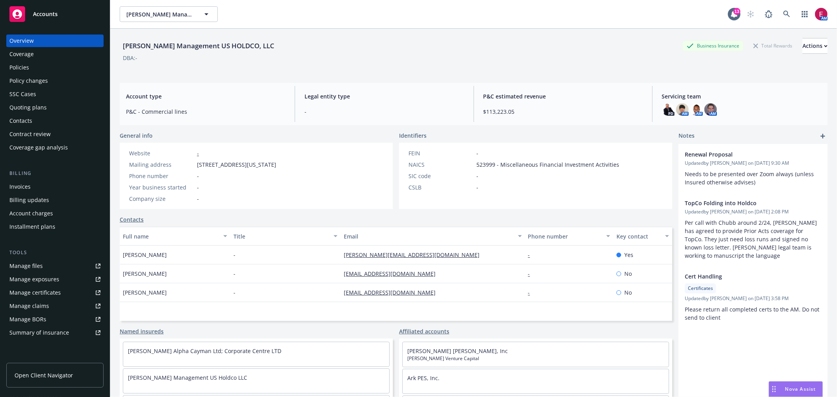
click at [50, 140] on div "Contract review" at bounding box center [54, 134] width 91 height 13
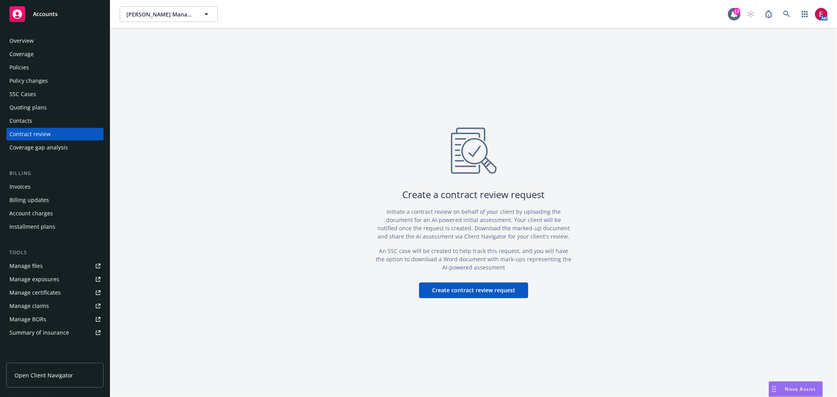
click at [471, 288] on button "Create contract review request" at bounding box center [473, 291] width 109 height 16
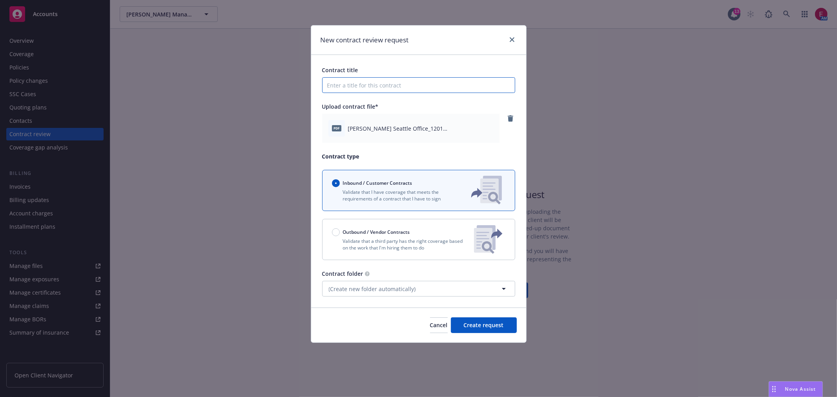
click at [380, 77] on input "Contract title" at bounding box center [418, 85] width 193 height 16
drag, startPoint x: 347, startPoint y: 129, endPoint x: 406, endPoint y: 130, distance: 58.1
click at [406, 130] on div "pdf Standish Seattle Office_1201 Western_Insurance Section 19.pdf" at bounding box center [411, 128] width 165 height 16
copy span "Standish Seattle Office"
click at [350, 85] on input "Stad" at bounding box center [418, 85] width 193 height 16
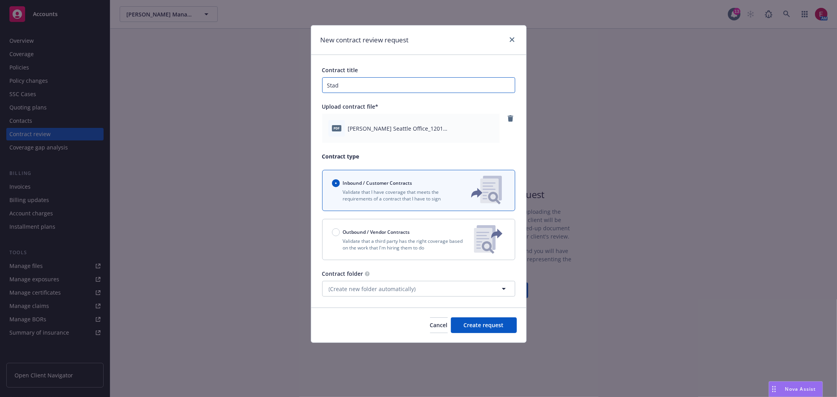
drag, startPoint x: 350, startPoint y: 85, endPoint x: 355, endPoint y: 85, distance: 5.1
click at [350, 85] on input "Stad" at bounding box center [418, 85] width 193 height 16
paste input "ndish Seattle Office"
type input "Standish Seattle Office Lease Agreement"
click at [411, 288] on span "(Create new folder automatically)" at bounding box center [372, 289] width 87 height 8
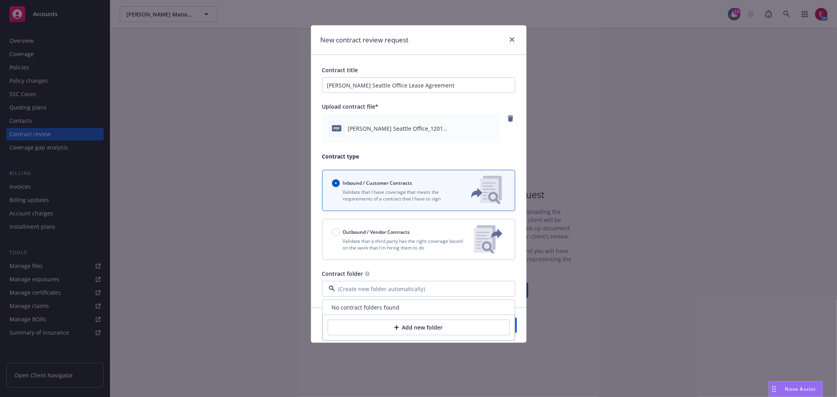
click at [431, 273] on div "Contract folder" at bounding box center [418, 274] width 193 height 8
click at [492, 326] on span "Create request" at bounding box center [484, 325] width 40 height 7
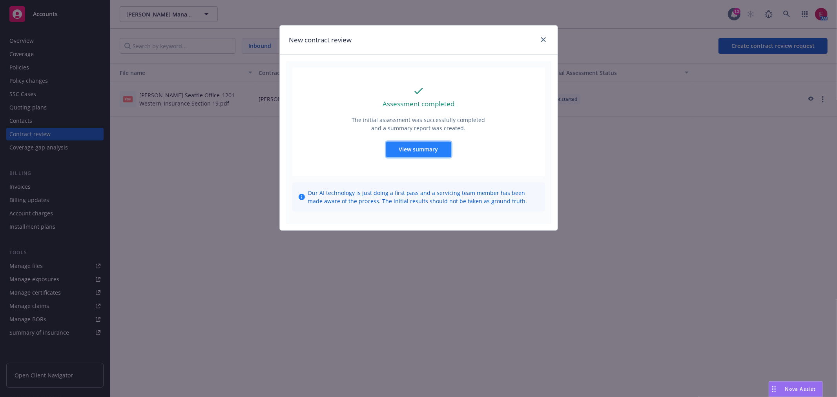
click at [440, 153] on button "View summary" at bounding box center [418, 150] width 65 height 16
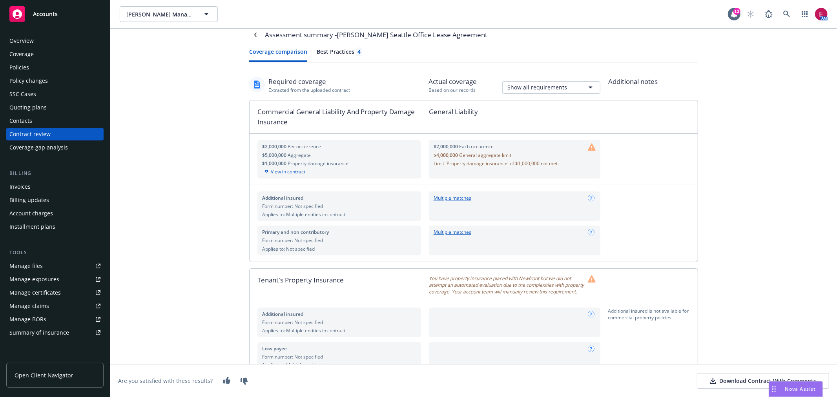
scroll to position [5, 0]
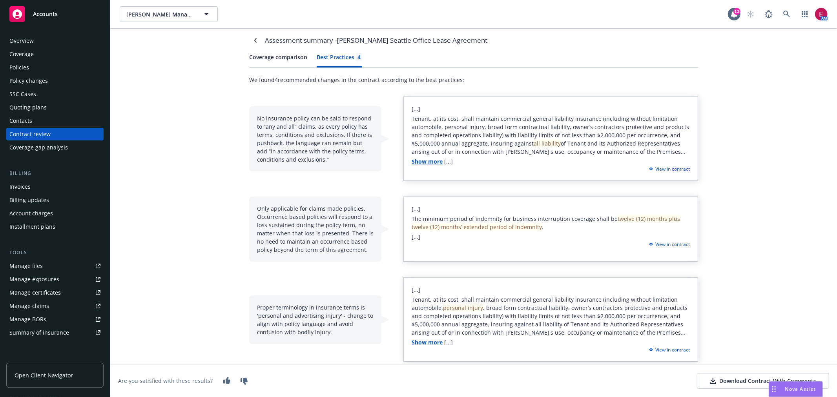
click at [345, 62] on button "Best Practices 4" at bounding box center [340, 60] width 46 height 15
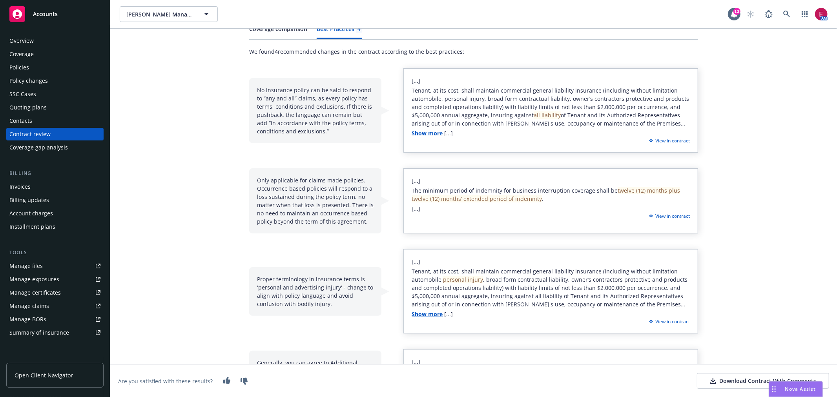
scroll to position [49, 0]
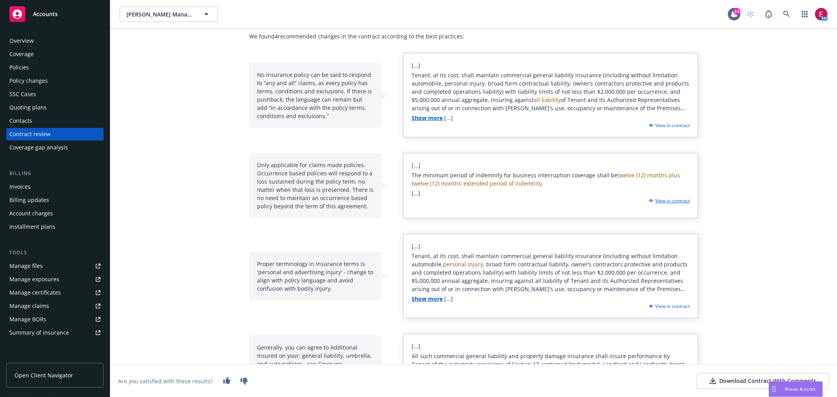
click at [670, 198] on div "View in contract" at bounding box center [668, 200] width 43 height 7
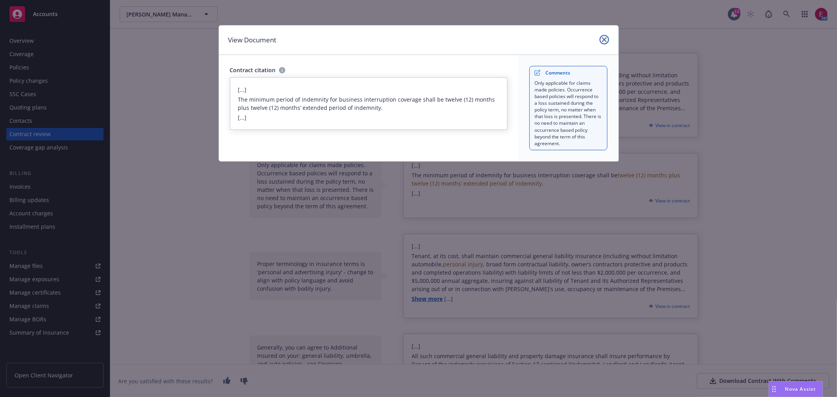
click at [606, 39] on icon "close" at bounding box center [604, 39] width 5 height 5
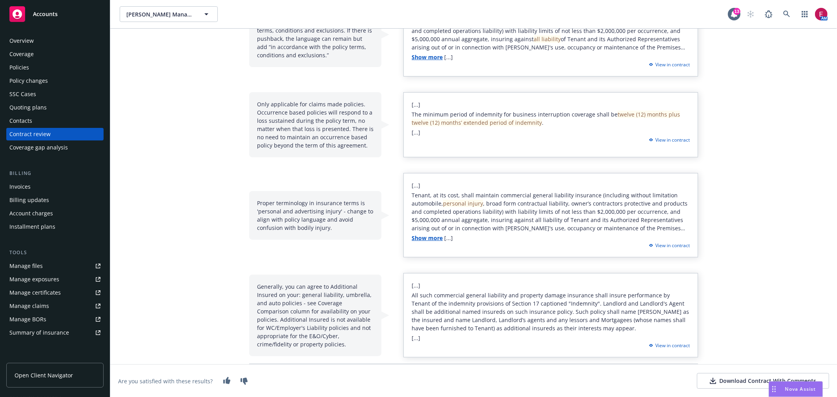
scroll to position [66, 0]
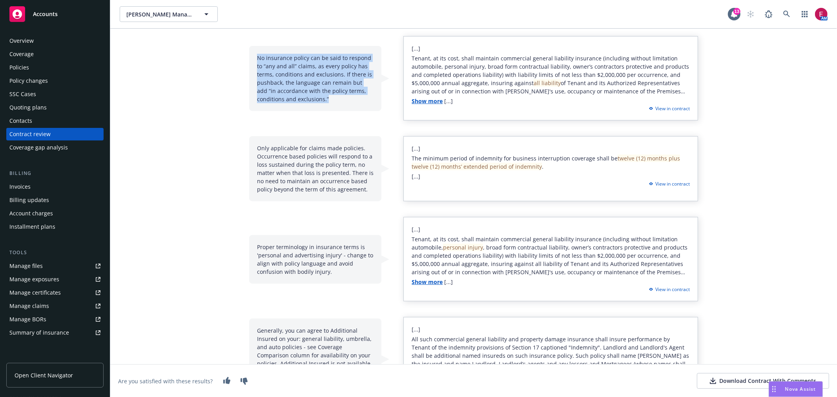
drag, startPoint x: 252, startPoint y: 53, endPoint x: 336, endPoint y: 99, distance: 95.4
click at [336, 99] on div "No insurance policy can be said to respond to “any and all” claims, as every po…" at bounding box center [315, 78] width 132 height 65
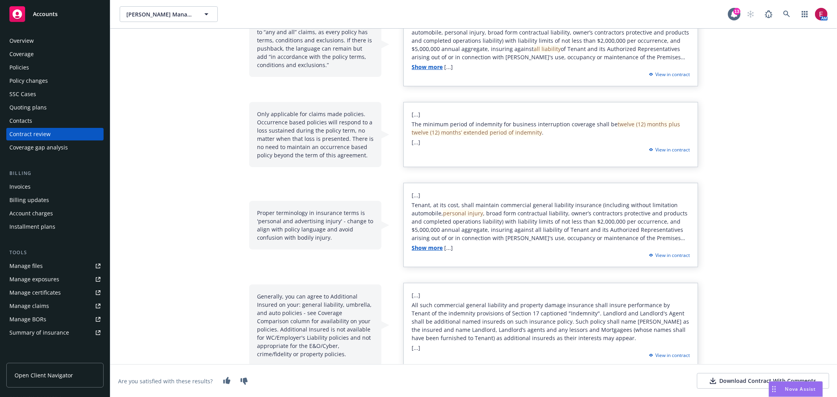
scroll to position [110, 0]
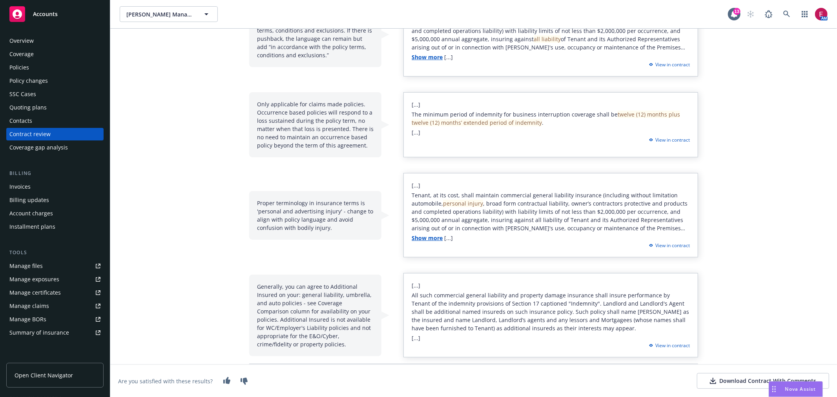
click at [87, 231] on div "Overview Coverage Policies Policy changes SSC Cases Quoting plans Contacts Cont…" at bounding box center [54, 253] width 97 height 437
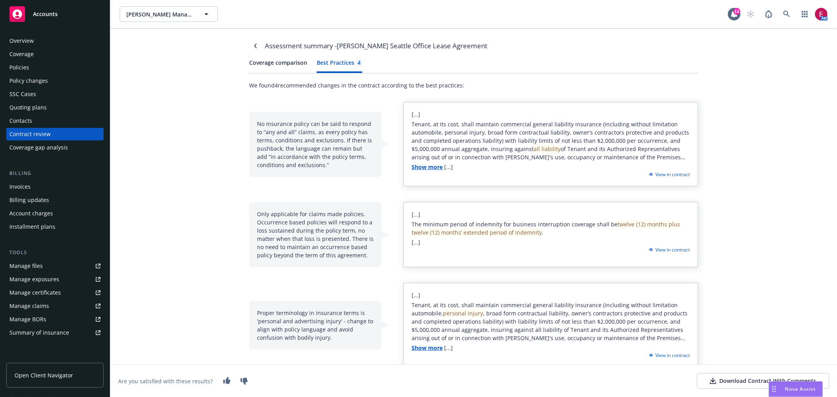
scroll to position [44, 0]
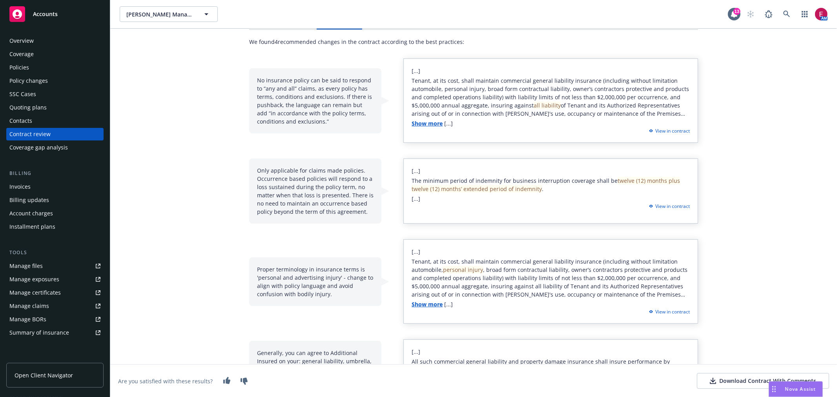
click at [485, 103] on span "Tenant, at its cost, shall maintain commercial general liability insurance (inc…" at bounding box center [551, 105] width 278 height 57
click at [249, 210] on div "Only applicable for claims made policies. Occurrence based policies will respon…" at bounding box center [315, 191] width 132 height 65
click at [419, 124] on link "Show more" at bounding box center [427, 123] width 31 height 7
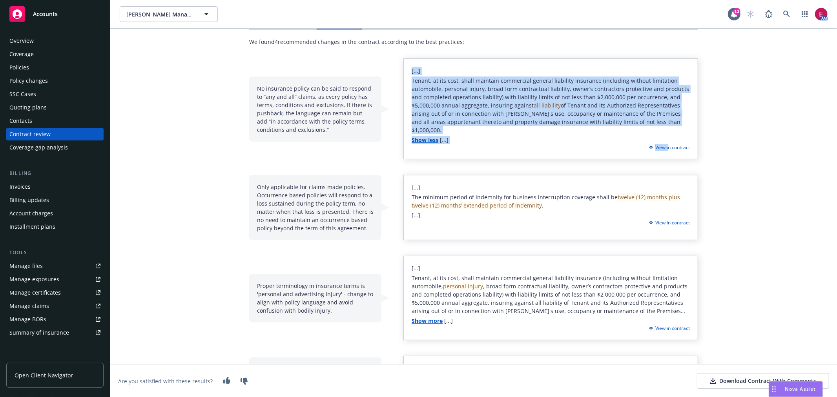
drag, startPoint x: 666, startPoint y: 137, endPoint x: 350, endPoint y: 150, distance: 316.3
click at [351, 154] on div "No insurance policy can be said to respond to “any and all” claims, as every po…" at bounding box center [473, 249] width 449 height 382
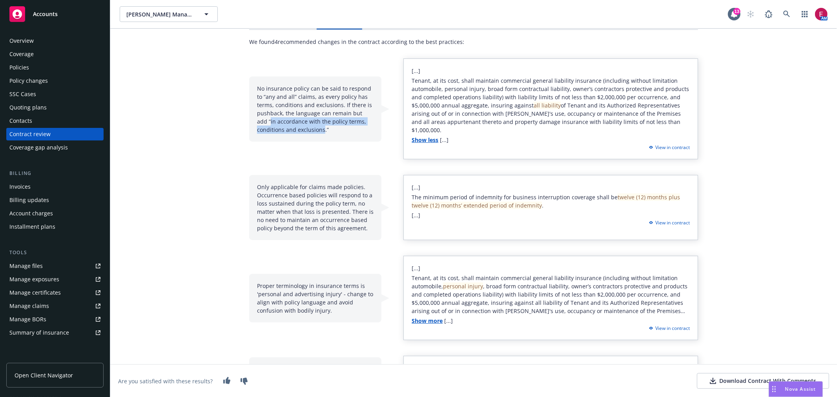
drag, startPoint x: 256, startPoint y: 117, endPoint x: 320, endPoint y: 127, distance: 64.8
click at [320, 127] on div "No insurance policy can be said to respond to “any and all” claims, as every po…" at bounding box center [315, 109] width 132 height 65
copy div "in accordance with the policy terms, conditions and exclusions"
click at [177, 276] on div "Assessment summary - Standish Seattle Office Lease Agreement Coverage compariso…" at bounding box center [473, 213] width 727 height 369
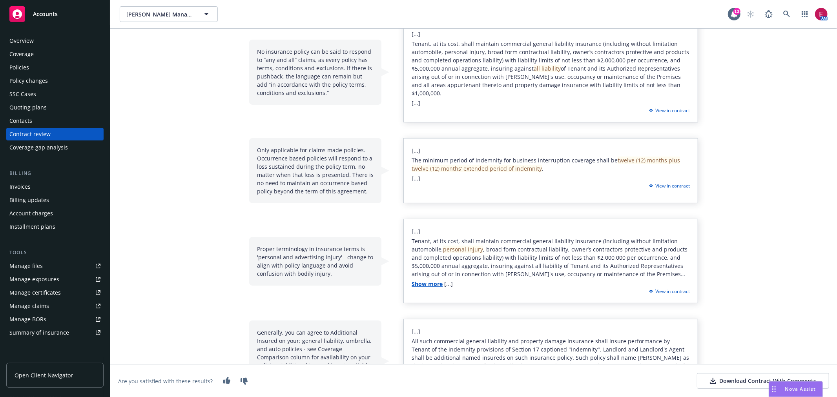
scroll to position [118, 0]
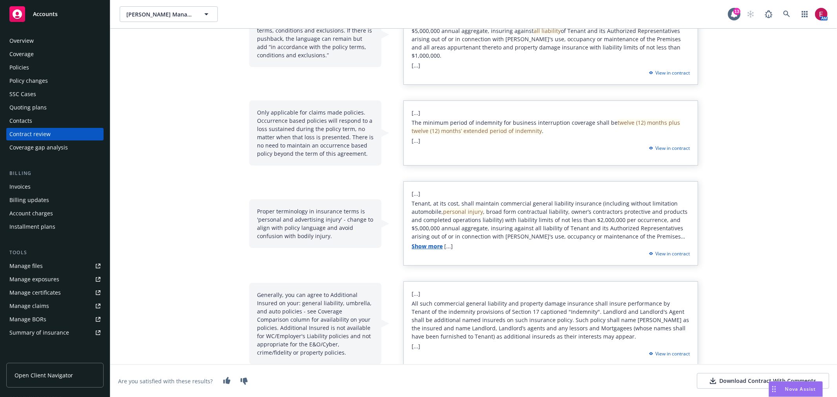
click at [210, 326] on div "Assessment summary - Standish Seattle Office Lease Agreement Coverage compariso…" at bounding box center [473, 213] width 727 height 369
click at [657, 343] on div "[...] All such commercial general liability and property damage insurance shall…" at bounding box center [551, 323] width 295 height 84
click at [657, 351] on div "View in contract" at bounding box center [668, 354] width 43 height 7
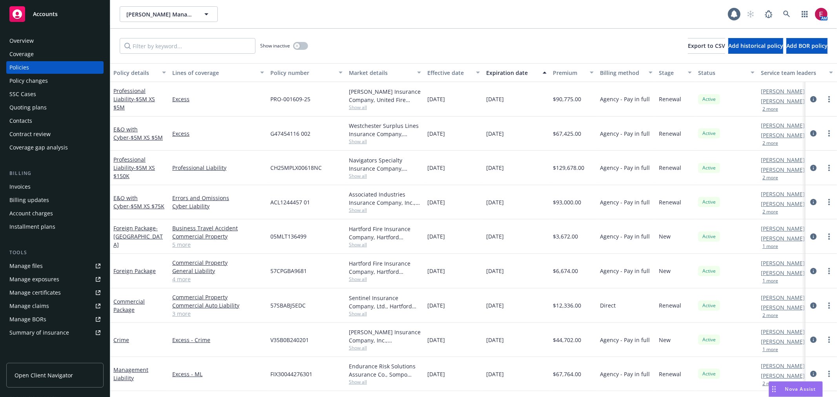
scroll to position [66, 0]
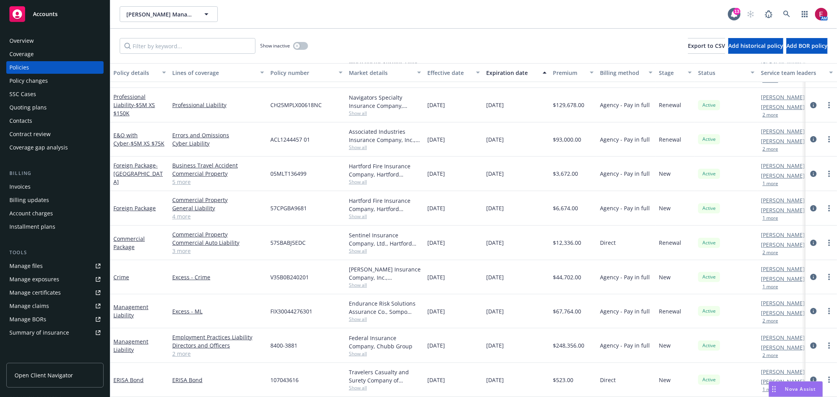
click at [177, 250] on div "Commercial Property Commercial Auto Liability General Liability Employee Benefi…" at bounding box center [218, 243] width 98 height 35
click at [181, 248] on link "3 more" at bounding box center [218, 251] width 92 height 8
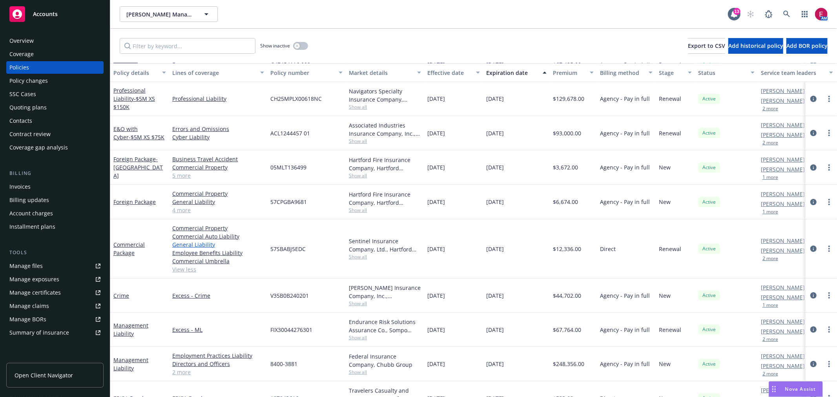
click at [211, 243] on link "General Liability" at bounding box center [218, 245] width 92 height 8
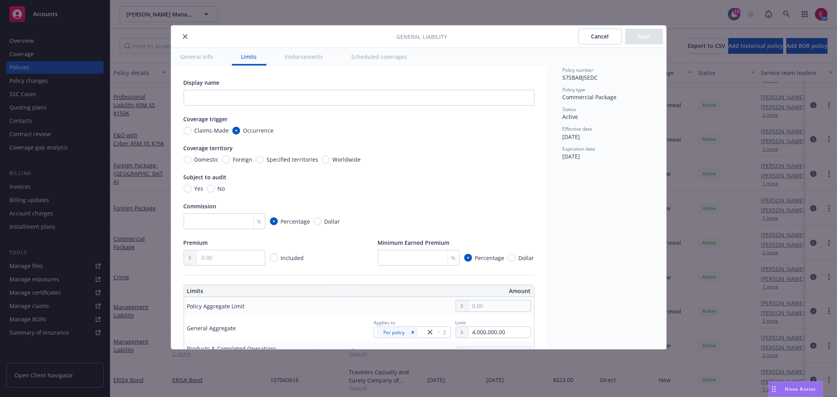
click at [184, 33] on button "close" at bounding box center [185, 36] width 9 height 9
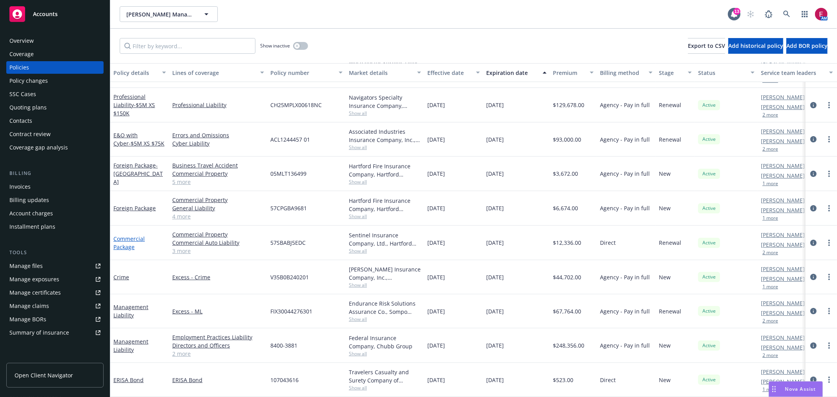
click at [116, 237] on link "Commercial Package" at bounding box center [128, 243] width 31 height 16
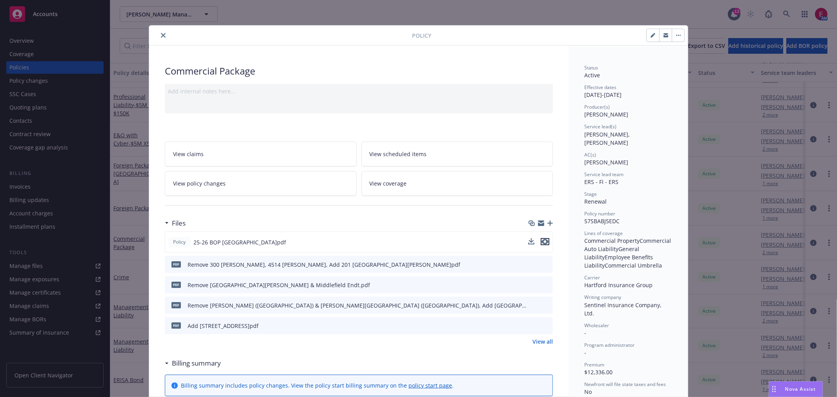
click at [543, 243] on icon "preview file" at bounding box center [545, 241] width 7 height 5
click at [161, 33] on icon "close" at bounding box center [163, 35] width 5 height 5
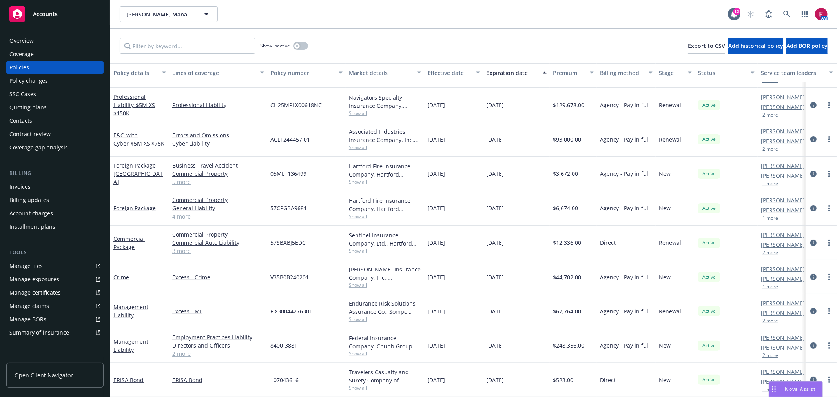
click at [181, 247] on link "3 more" at bounding box center [218, 251] width 92 height 8
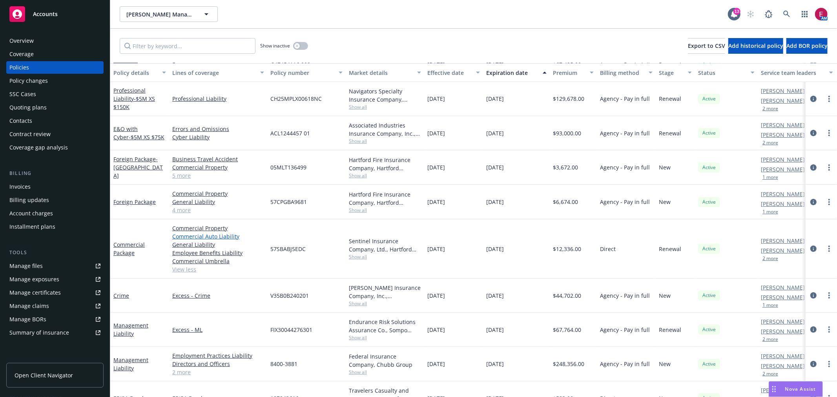
click at [206, 236] on link "Commercial Auto Liability" at bounding box center [218, 236] width 92 height 8
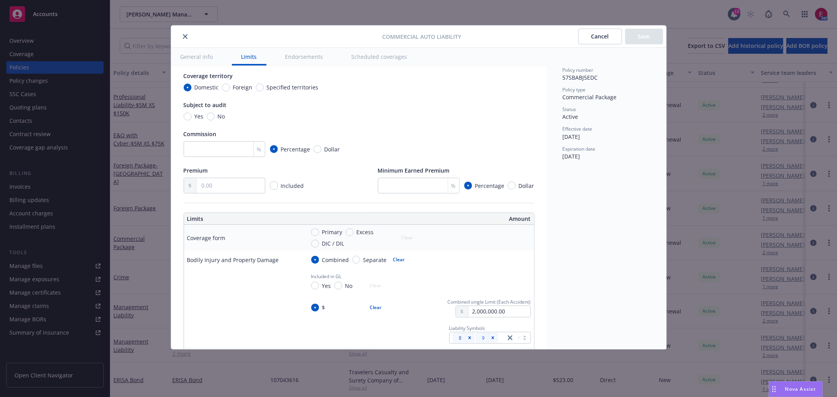
scroll to position [218, 0]
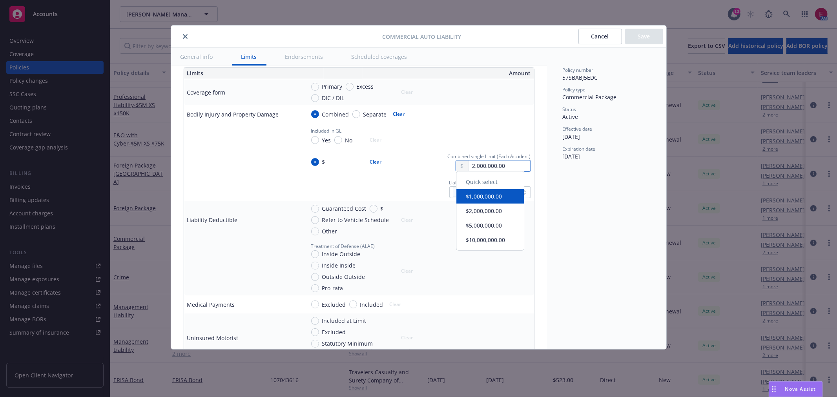
click at [469, 166] on input "2,000,000.00" at bounding box center [500, 166] width 62 height 11
click at [512, 196] on button "$1,000,000.00" at bounding box center [491, 200] width 68 height 15
type input "1,000,000.00"
click at [636, 42] on button "Save" at bounding box center [644, 37] width 38 height 16
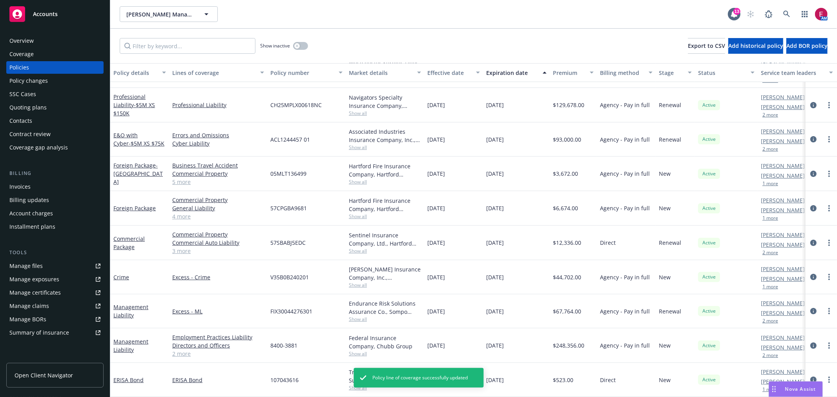
click at [188, 247] on link "3 more" at bounding box center [218, 251] width 92 height 8
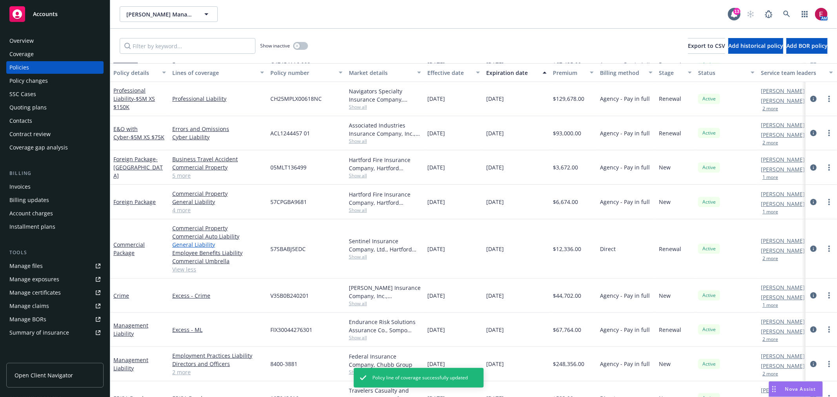
click at [206, 244] on link "General Liability" at bounding box center [218, 245] width 92 height 8
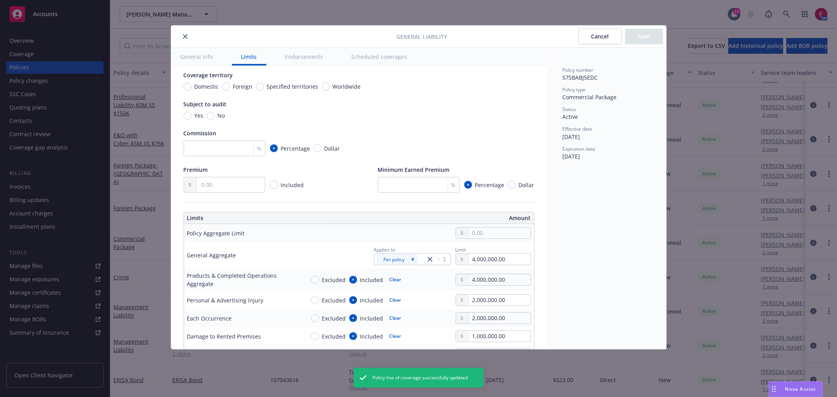
scroll to position [174, 0]
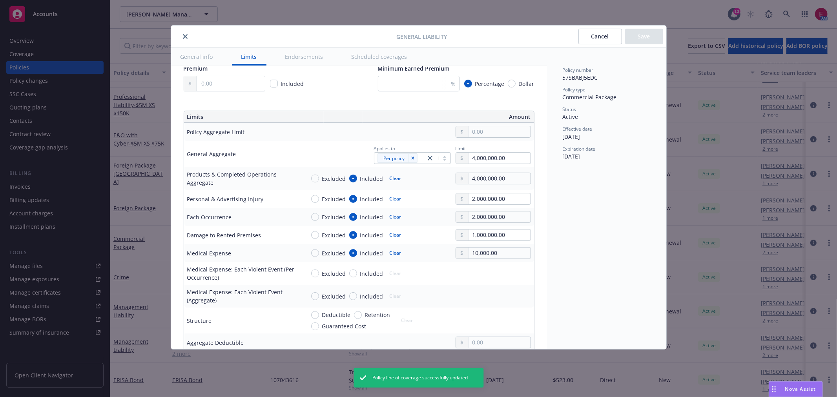
click at [471, 123] on td at bounding box center [418, 132] width 232 height 18
click at [475, 129] on input "text" at bounding box center [500, 131] width 62 height 11
type input "2,000,000.00"
click at [488, 179] on button "$2,000,000.00" at bounding box center [491, 180] width 68 height 15
click at [470, 154] on input "4,000,000.00" at bounding box center [500, 158] width 62 height 11
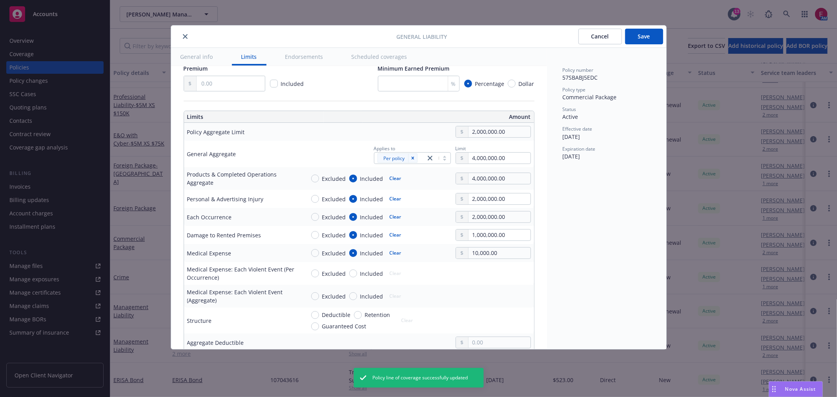
type input "2,000,000.00"
click at [472, 203] on button "$2,000,000.00" at bounding box center [491, 206] width 68 height 15
click at [478, 177] on input "4,000,000.00" at bounding box center [500, 178] width 62 height 11
type input "2,000,000.00"
click at [487, 221] on button "$2,000,000.00" at bounding box center [491, 226] width 68 height 15
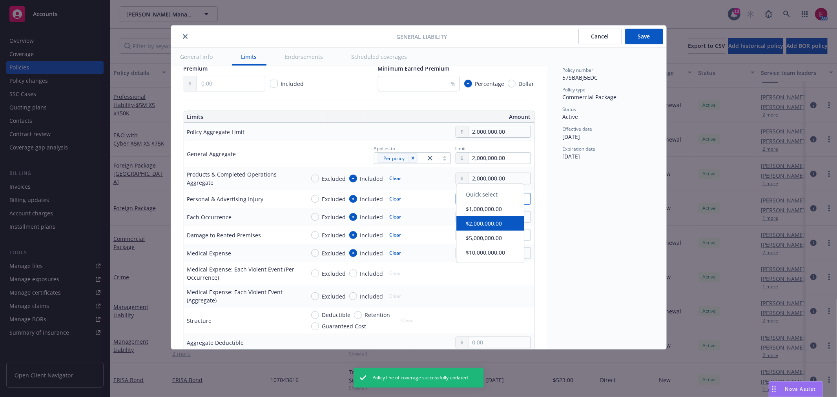
click at [477, 198] on input "2,000,000.00" at bounding box center [500, 199] width 62 height 11
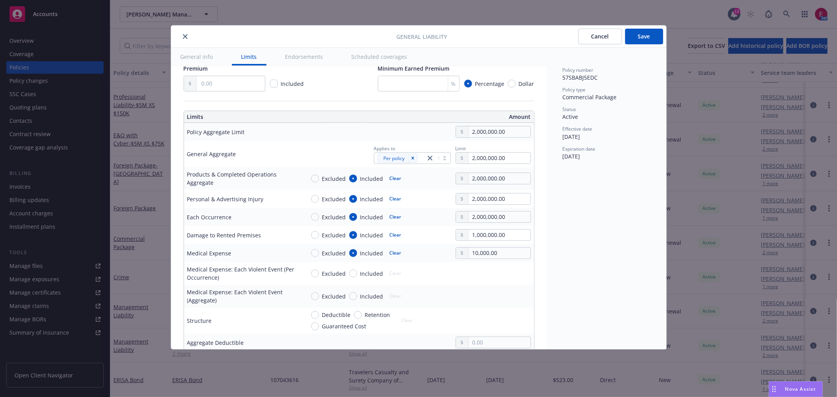
type input "1,000,000.00"
drag, startPoint x: 474, startPoint y: 236, endPoint x: 475, endPoint y: 226, distance: 9.9
click at [474, 234] on button "$1,000,000.00" at bounding box center [491, 233] width 68 height 15
click at [476, 215] on input "2,000,000.00" at bounding box center [500, 217] width 62 height 11
type input "1,000,000.00"
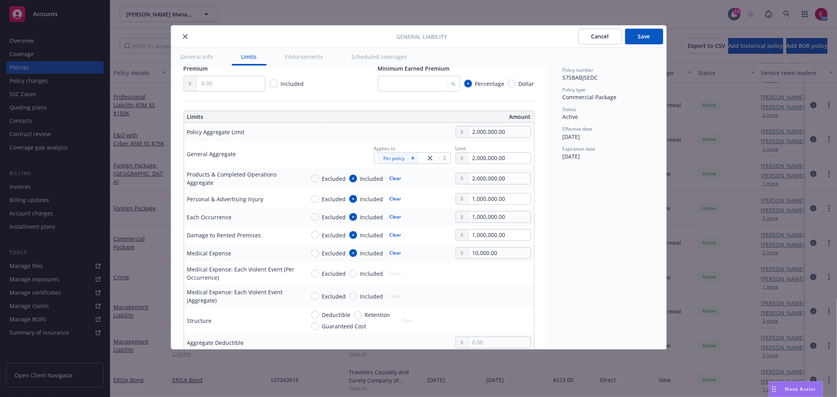
click at [476, 249] on button "$1,000,000.00" at bounding box center [491, 251] width 68 height 15
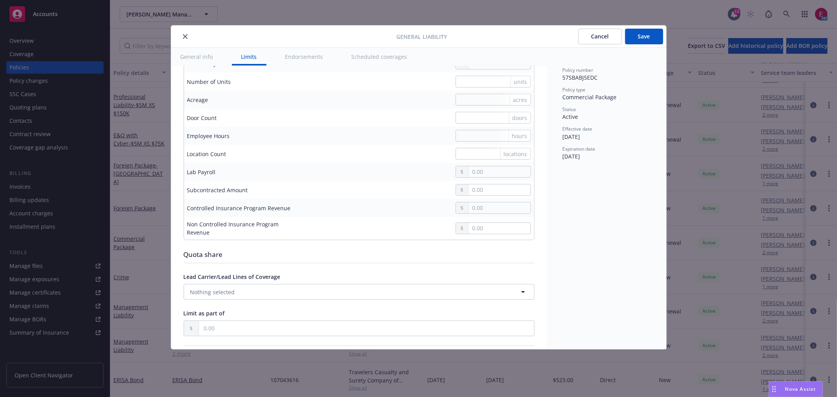
scroll to position [890, 0]
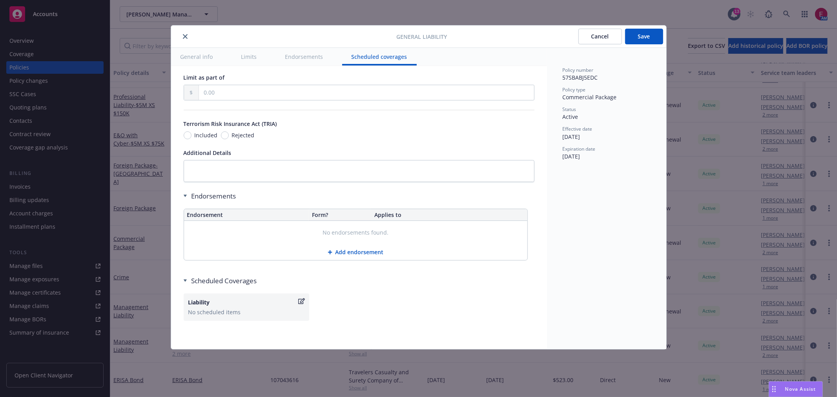
click at [647, 41] on button "Save" at bounding box center [644, 37] width 38 height 16
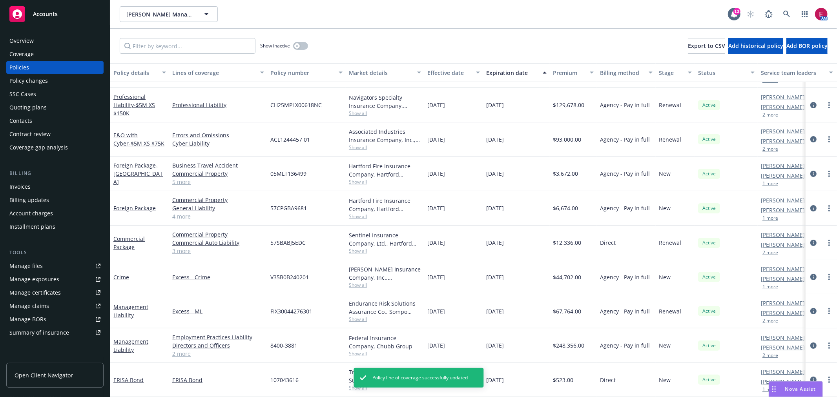
click at [187, 247] on link "3 more" at bounding box center [218, 251] width 92 height 8
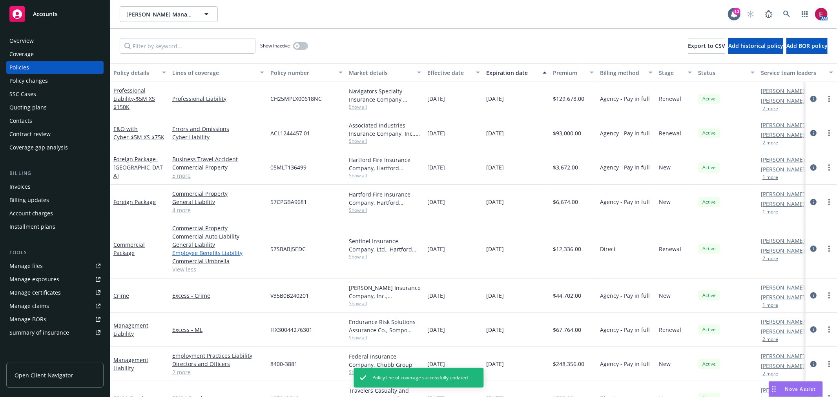
click at [216, 254] on link "Employee Benefits Liability" at bounding box center [218, 253] width 92 height 8
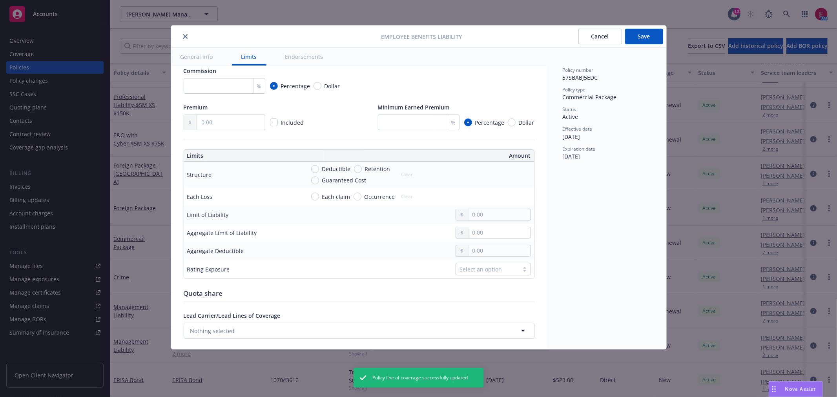
scroll to position [218, 0]
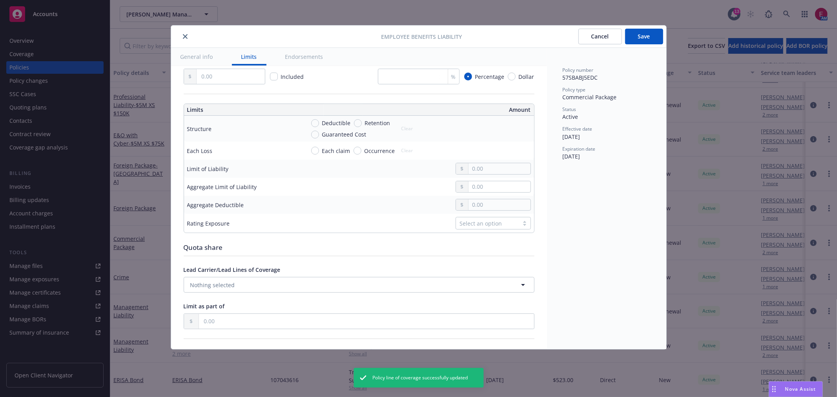
click at [605, 33] on button "Cancel" at bounding box center [601, 37] width 44 height 16
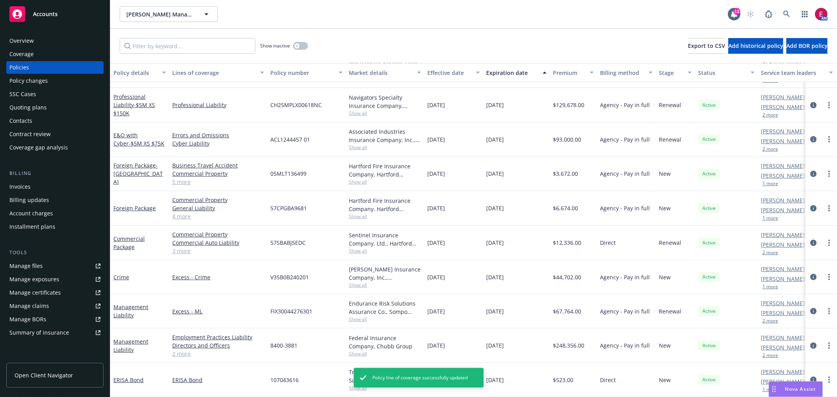
click at [181, 247] on link "3 more" at bounding box center [218, 251] width 92 height 8
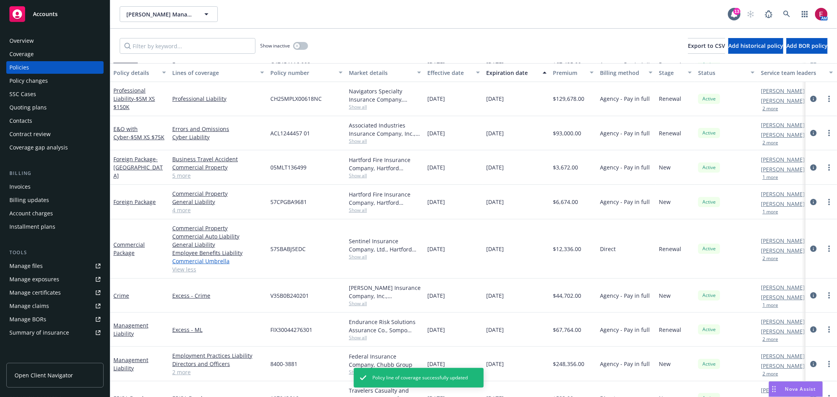
click at [197, 259] on link "Commercial Umbrella" at bounding box center [218, 261] width 92 height 8
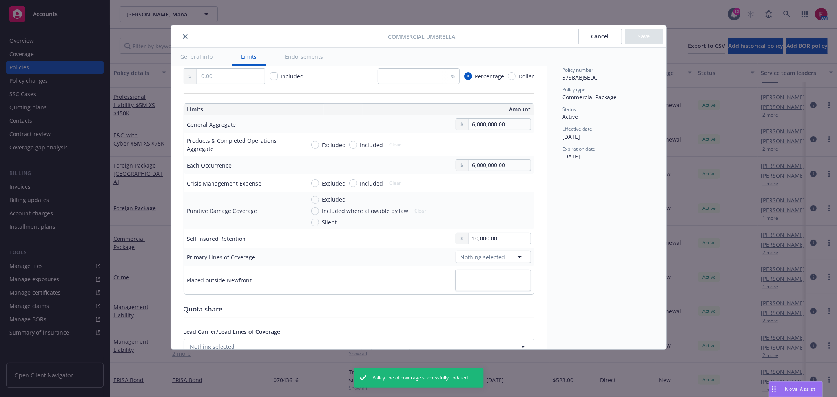
scroll to position [218, 0]
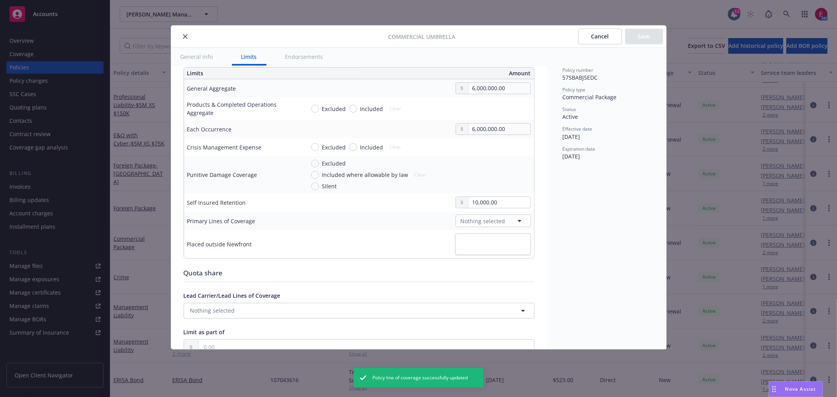
type textarea "x"
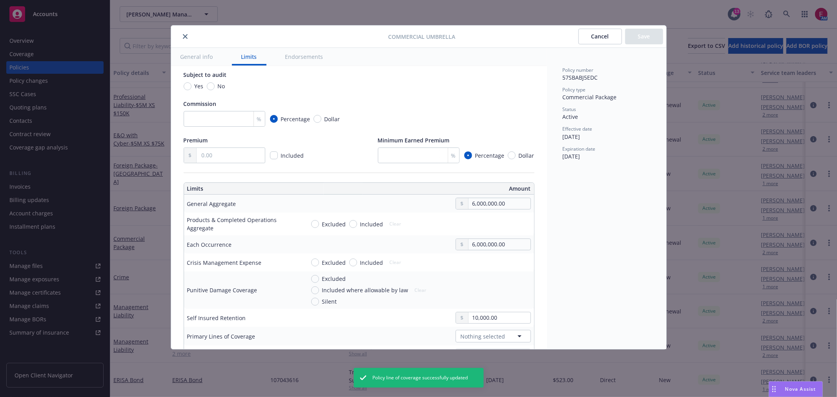
scroll to position [0, 0]
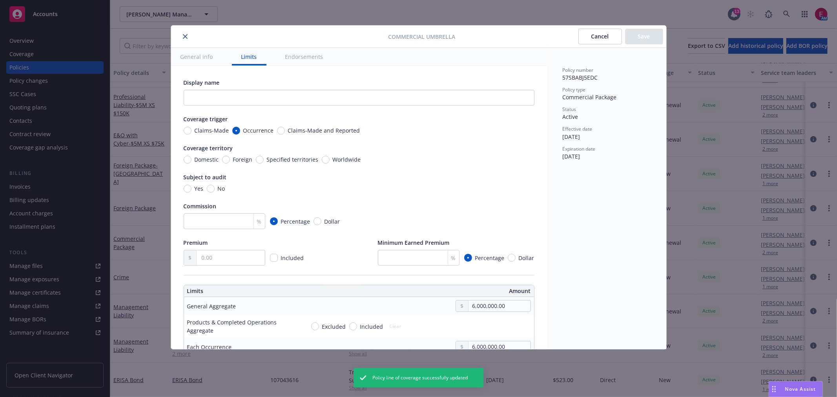
click at [203, 161] on span "Domestic" at bounding box center [207, 159] width 24 height 8
click at [192, 161] on input "Domestic" at bounding box center [188, 160] width 8 height 8
radio input "true"
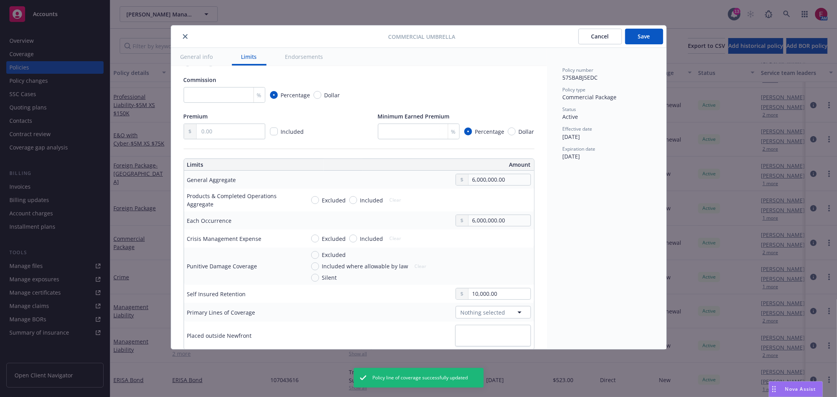
scroll to position [131, 0]
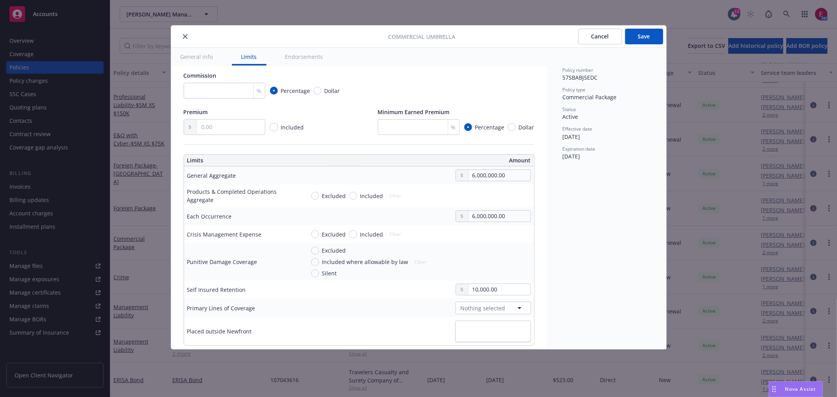
click at [371, 201] on div "Excluded Included Clear" at bounding box center [358, 195] width 95 height 11
click at [367, 190] on div "Excluded Included Clear" at bounding box center [358, 195] width 95 height 11
click at [644, 38] on button "Save" at bounding box center [644, 37] width 38 height 16
type textarea "x"
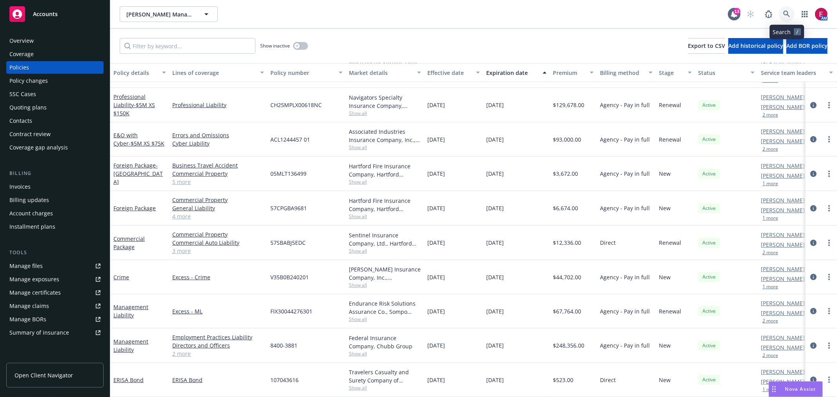
click at [785, 14] on icon at bounding box center [787, 14] width 7 height 7
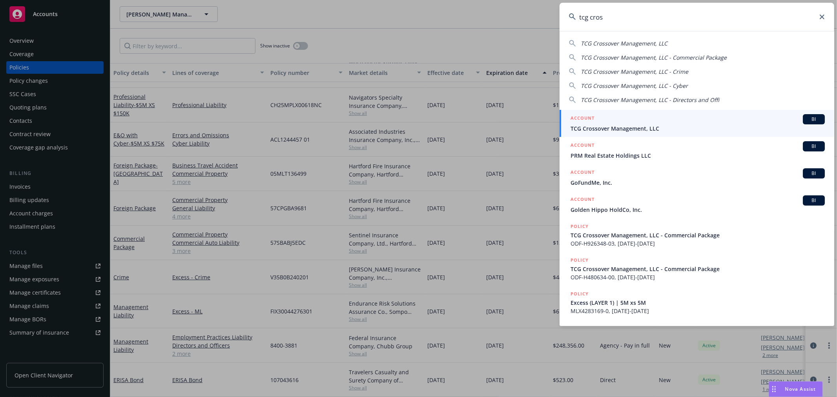
type input "tcg cros"
drag, startPoint x: 648, startPoint y: 116, endPoint x: 623, endPoint y: 117, distance: 24.3
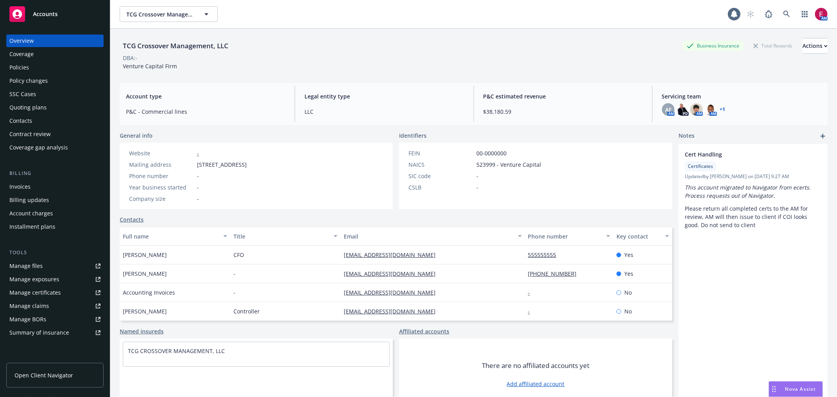
click at [25, 72] on div "Policies" at bounding box center [19, 67] width 20 height 13
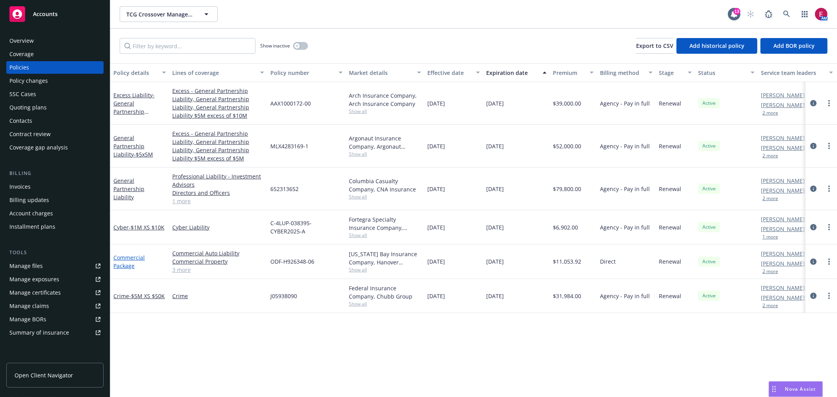
click at [131, 258] on link "Commercial Package" at bounding box center [128, 262] width 31 height 16
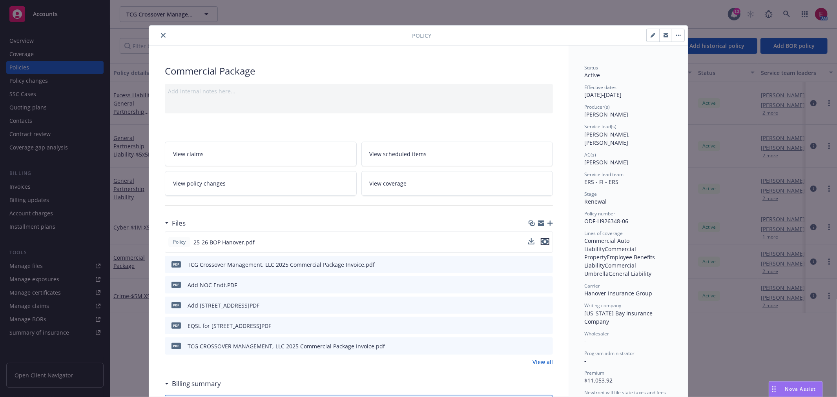
click at [543, 241] on icon "preview file" at bounding box center [545, 241] width 7 height 5
click at [542, 243] on icon "preview file" at bounding box center [545, 241] width 7 height 5
click at [163, 33] on button "close" at bounding box center [163, 35] width 9 height 9
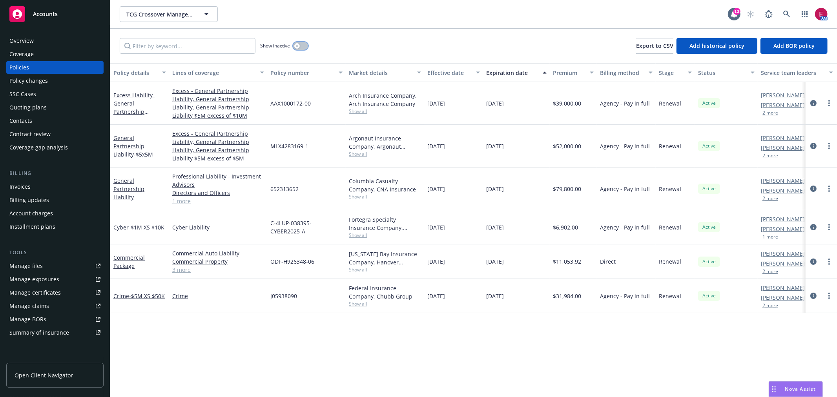
click at [305, 44] on button "button" at bounding box center [300, 46] width 15 height 8
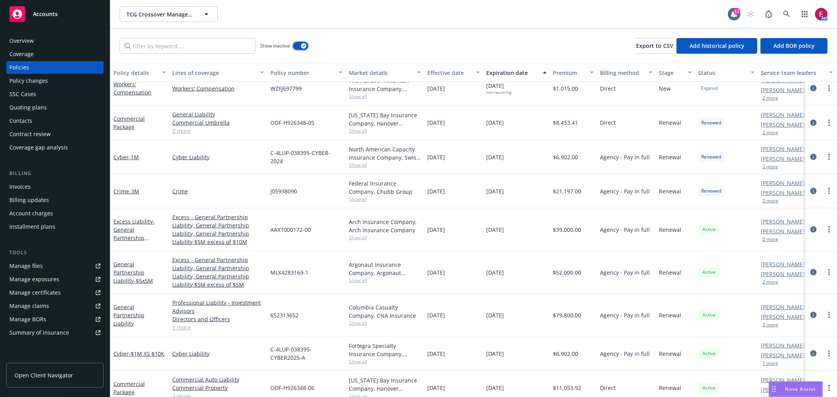
scroll to position [601, 0]
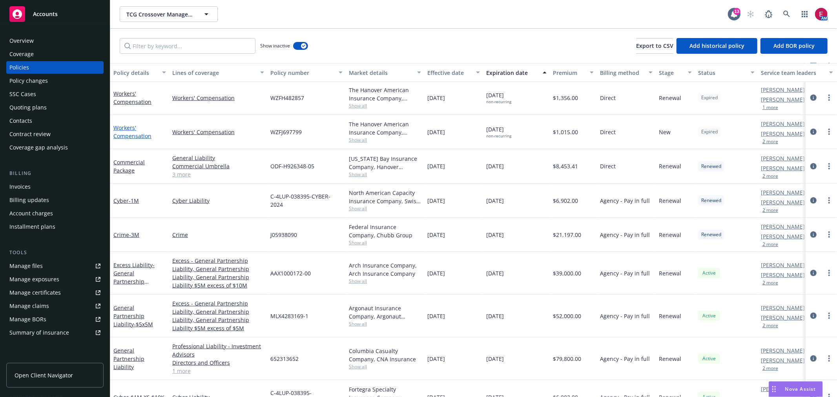
click at [117, 128] on link "Workers' Compensation" at bounding box center [132, 132] width 38 height 16
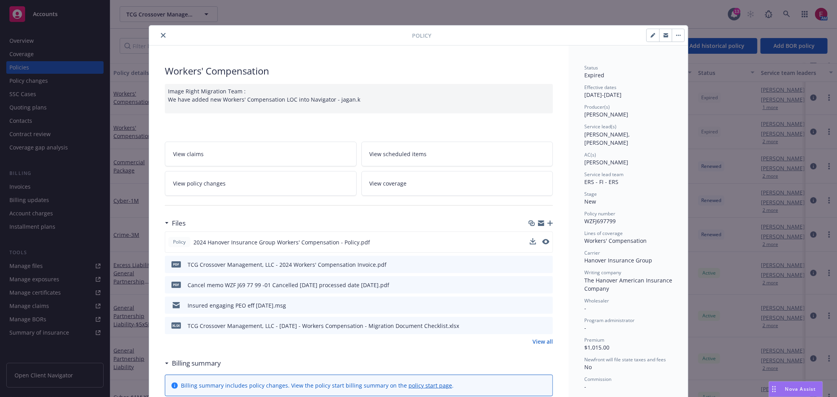
click at [543, 238] on button at bounding box center [546, 242] width 7 height 8
click at [543, 241] on icon "preview file" at bounding box center [545, 241] width 7 height 5
click at [808, 384] on div "Nova Assist" at bounding box center [795, 389] width 53 height 15
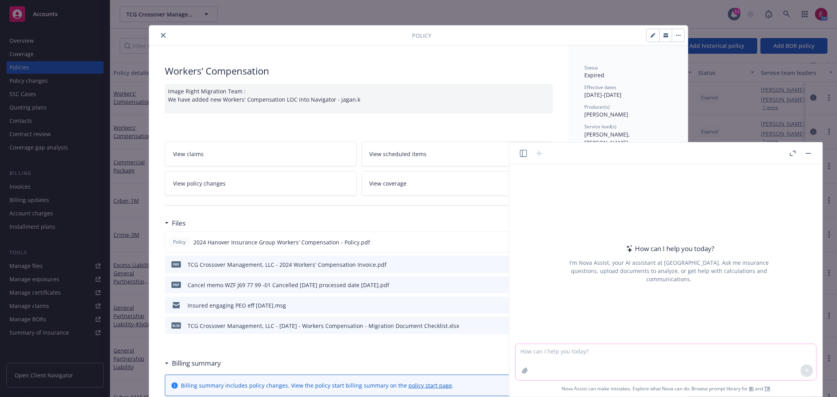
drag, startPoint x: 660, startPoint y: 355, endPoint x: 666, endPoint y: 351, distance: 7.1
click at [660, 355] on textarea at bounding box center [666, 362] width 301 height 36
type textarea "Does work comp cover an employee who is lifting weights in the office"
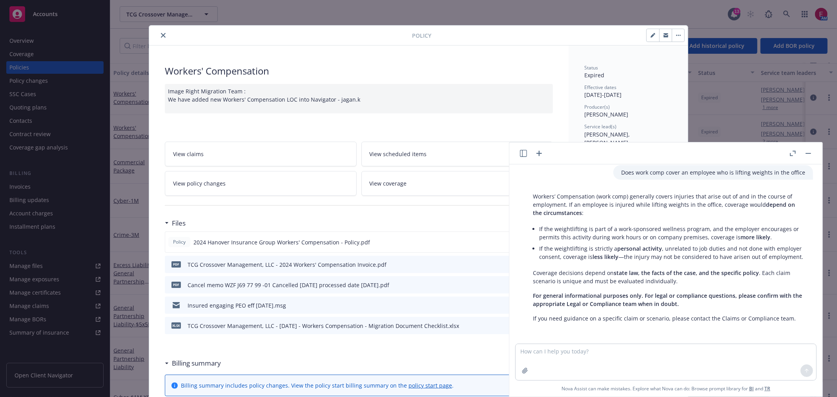
scroll to position [6, 0]
click at [586, 352] on textarea at bounding box center [666, 362] width 301 height 36
type textarea "C"
type textarea "Do small office BOPs cover gym equipment"
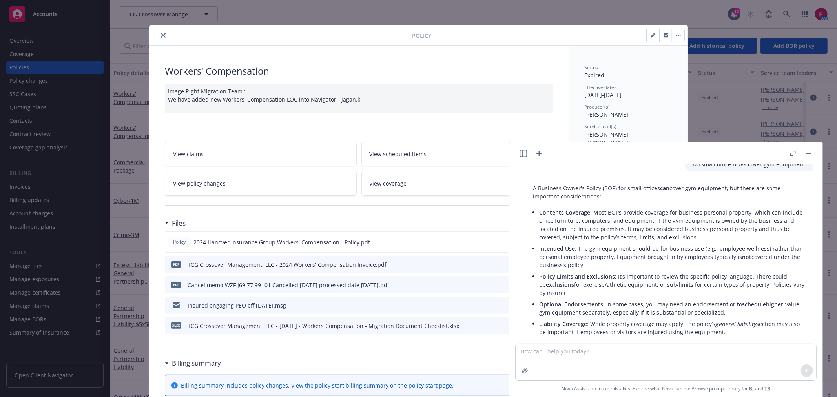
scroll to position [228, 0]
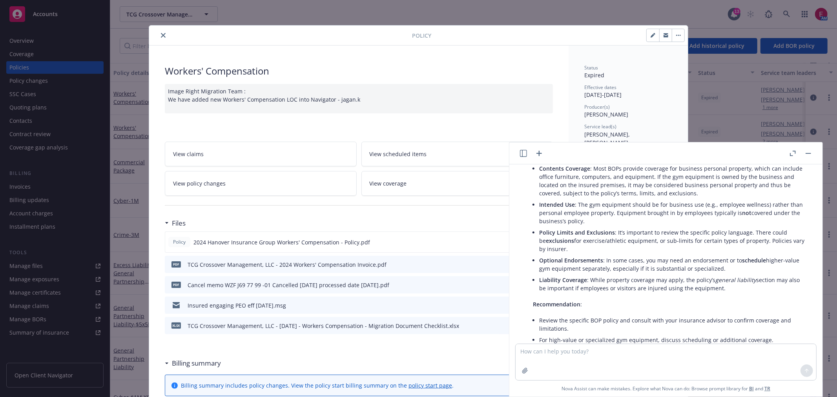
drag, startPoint x: 589, startPoint y: 217, endPoint x: 537, endPoint y: 203, distance: 54.6
click at [537, 203] on div "A Business Owner's Policy (BOP) for small offices can cover gym equipment, but …" at bounding box center [669, 254] width 288 height 235
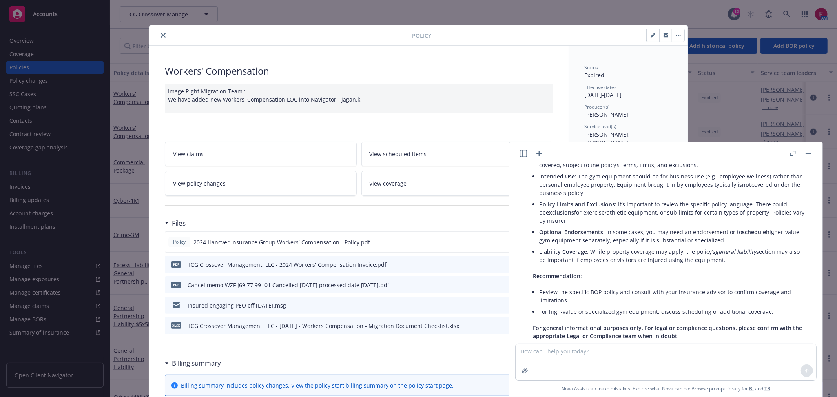
scroll to position [271, 0]
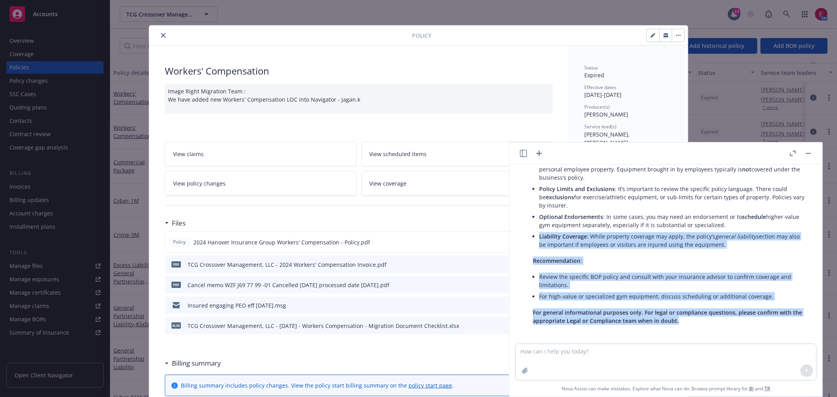
drag, startPoint x: 536, startPoint y: 232, endPoint x: 713, endPoint y: 324, distance: 198.8
click at [715, 327] on div "A Business Owner's Policy (BOP) for small offices can cover gym equipment, but …" at bounding box center [669, 210] width 288 height 235
click at [713, 324] on p "For general informational purposes only. For legal or compliance questions, ple…" at bounding box center [669, 317] width 272 height 16
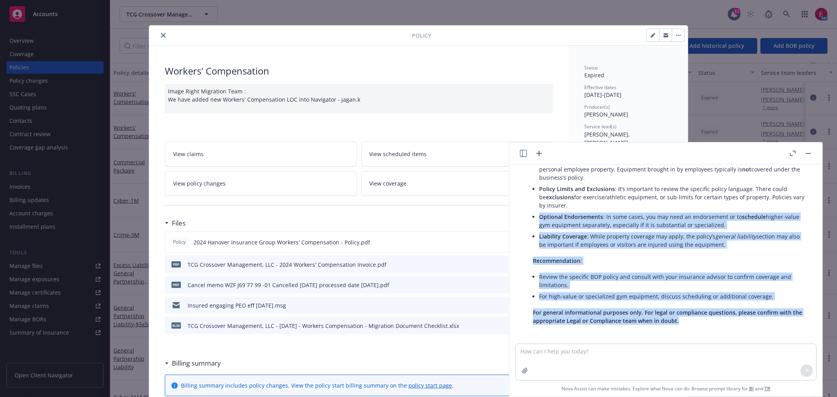
drag, startPoint x: 602, startPoint y: 278, endPoint x: 534, endPoint y: 217, distance: 90.9
click at [534, 217] on div "A Business Owner's Policy (BOP) for small offices can cover gym equipment, but …" at bounding box center [669, 210] width 288 height 235
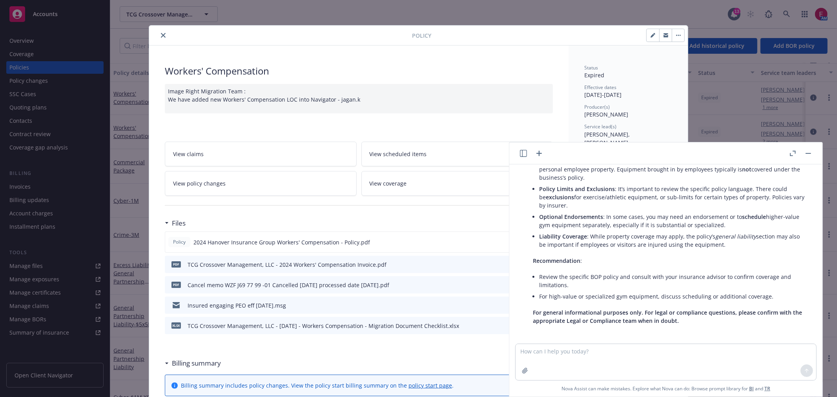
click at [539, 217] on li "Optional Endorsements : In some cases, you may need an endorsement or to schedu…" at bounding box center [672, 221] width 266 height 20
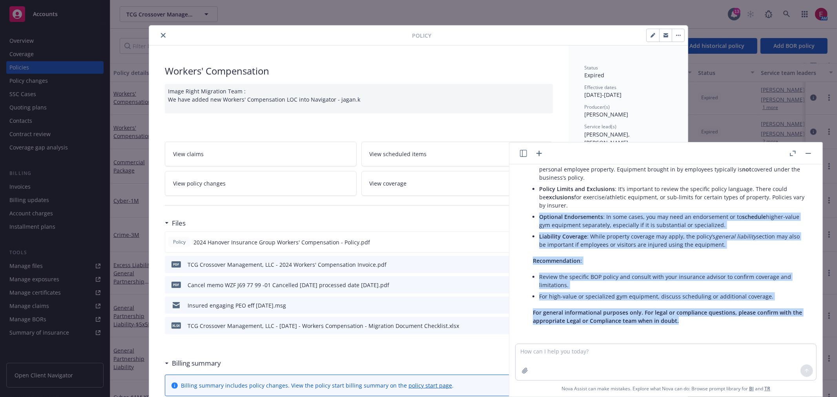
drag, startPoint x: 534, startPoint y: 217, endPoint x: 730, endPoint y: 321, distance: 222.2
click at [730, 321] on div "A Business Owner's Policy (BOP) for small offices can cover gym equipment, but …" at bounding box center [669, 210] width 288 height 235
click at [678, 309] on span "For general informational purposes only. For legal or compliance questions, ple…" at bounding box center [667, 317] width 269 height 16
drag, startPoint x: 690, startPoint y: 316, endPoint x: 567, endPoint y: 223, distance: 154.3
click at [570, 225] on div "A Business Owner's Policy (BOP) for small offices can cover gym equipment, but …" at bounding box center [669, 210] width 288 height 235
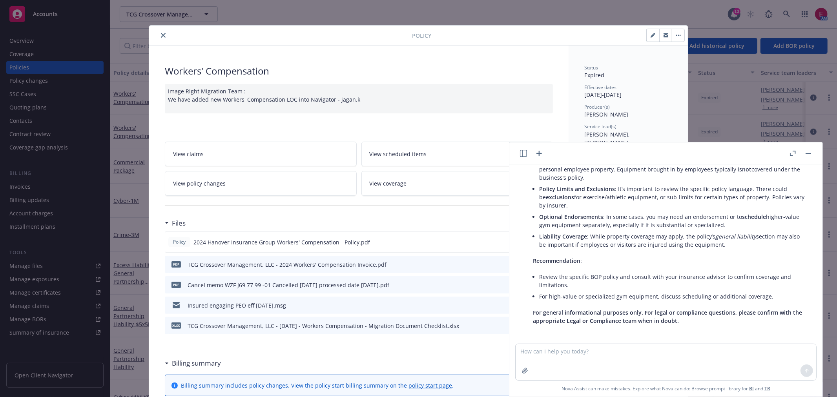
click at [567, 223] on li "Optional Endorsements : In some cases, you may need an endorsement or to schedu…" at bounding box center [672, 221] width 266 height 20
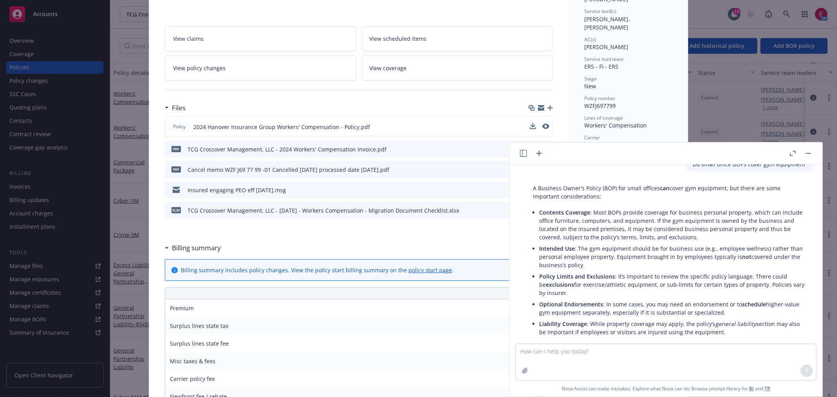
scroll to position [131, 0]
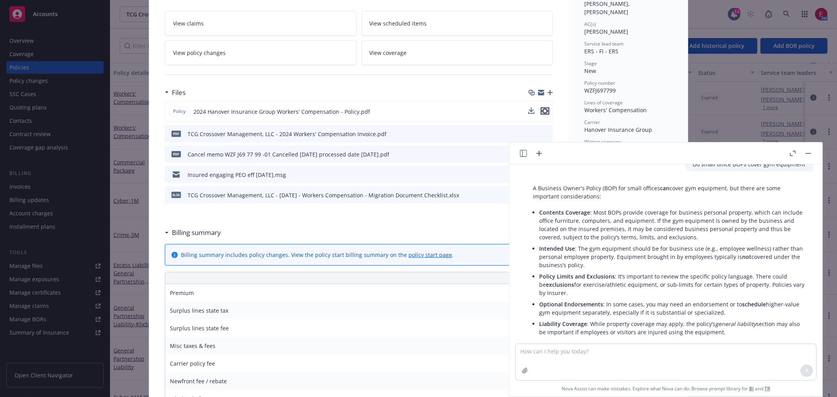
click at [543, 111] on icon "preview file" at bounding box center [545, 110] width 7 height 5
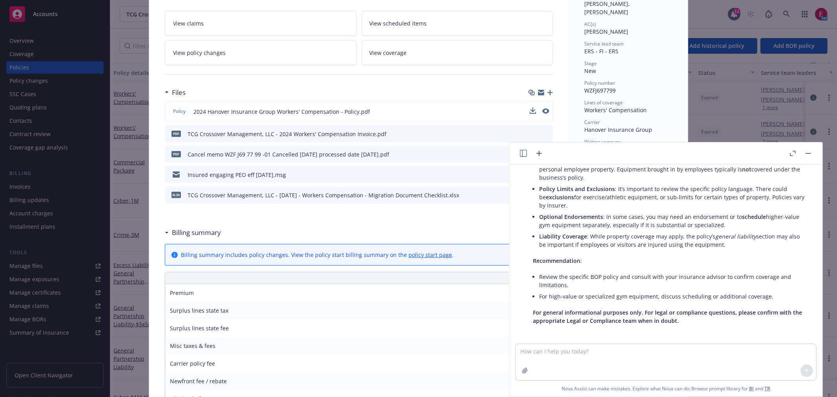
scroll to position [274, 0]
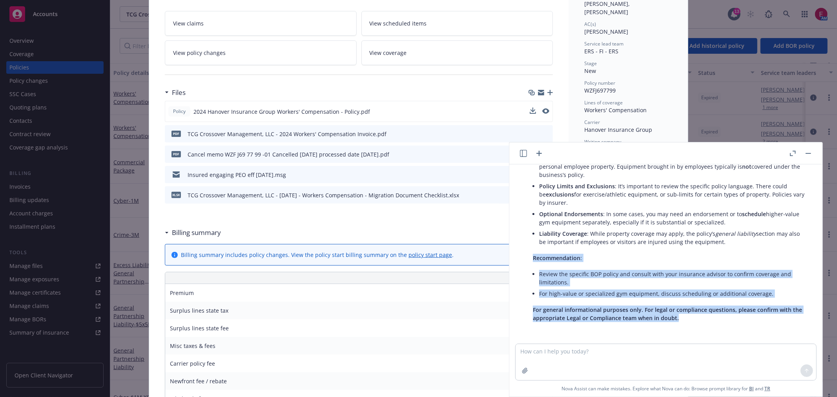
drag, startPoint x: 715, startPoint y: 323, endPoint x: 533, endPoint y: 260, distance: 193.1
click at [533, 260] on div "A Business Owner's Policy (BOP) for small offices can cover gym equipment, but …" at bounding box center [669, 208] width 288 height 235
click at [532, 260] on div "A Business Owner's Policy (BOP) for small offices can cover gym equipment, but …" at bounding box center [669, 208] width 288 height 235
drag, startPoint x: 532, startPoint y: 259, endPoint x: 712, endPoint y: 318, distance: 189.1
click at [712, 318] on div "A Business Owner's Policy (BOP) for small offices can cover gym equipment, but …" at bounding box center [669, 208] width 288 height 235
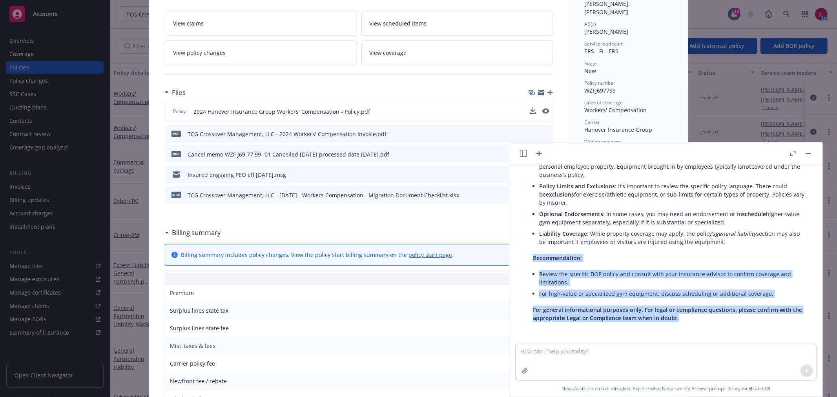
click at [712, 318] on p "For general informational purposes only. For legal or compliance questions, ple…" at bounding box center [669, 314] width 272 height 16
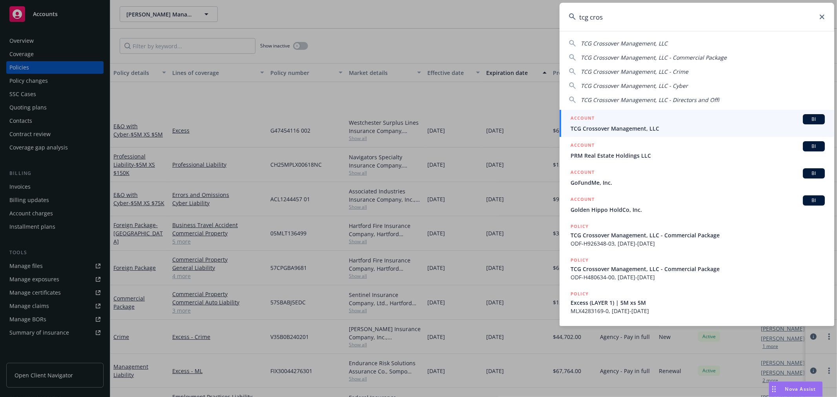
scroll to position [66, 0]
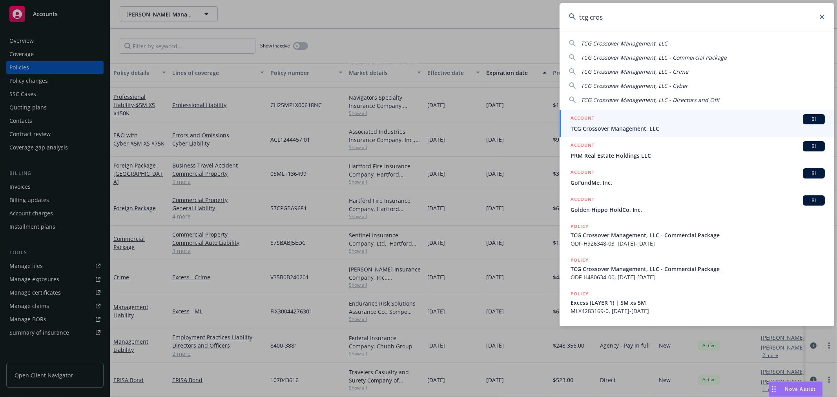
click at [694, 22] on input "tcg cros" at bounding box center [697, 17] width 275 height 28
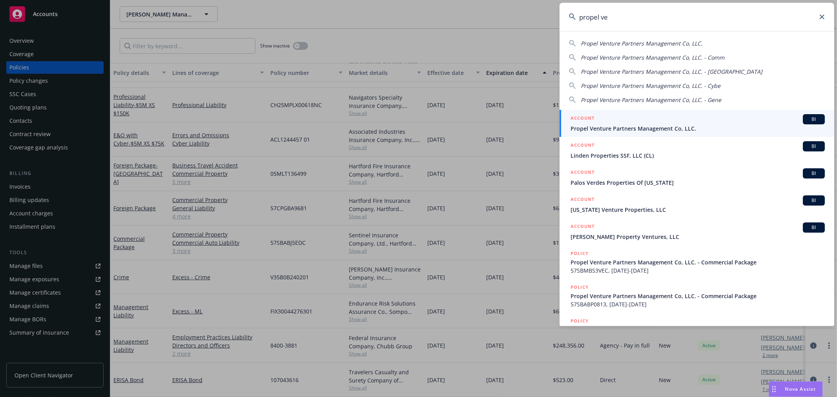
type input "propel ve"
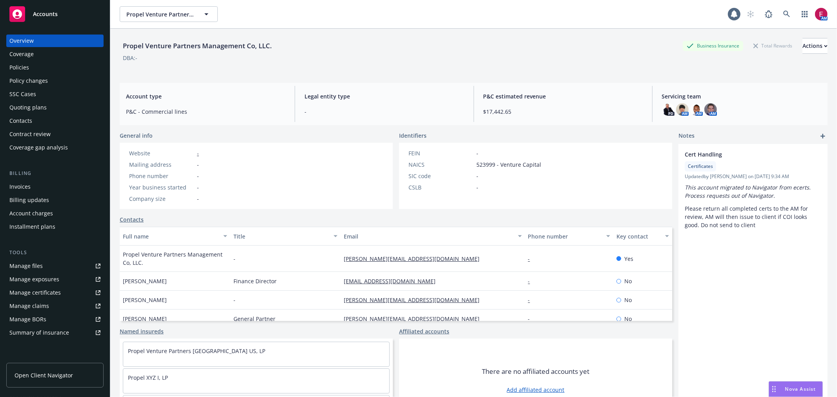
click at [12, 69] on div "Policies" at bounding box center [19, 67] width 20 height 13
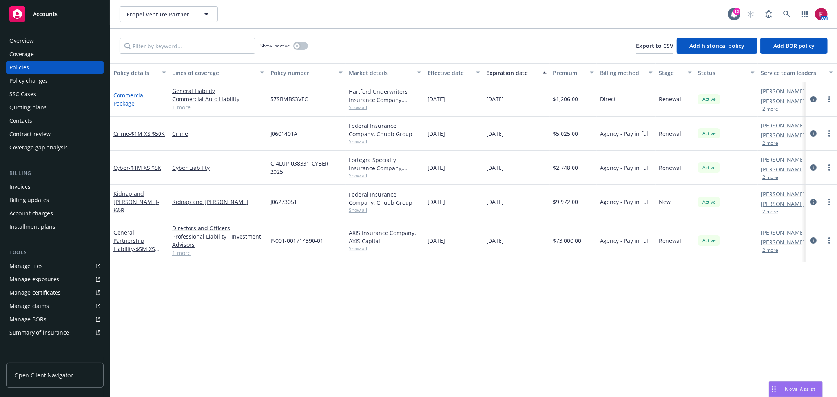
click at [130, 96] on link "Commercial Package" at bounding box center [128, 99] width 31 height 16
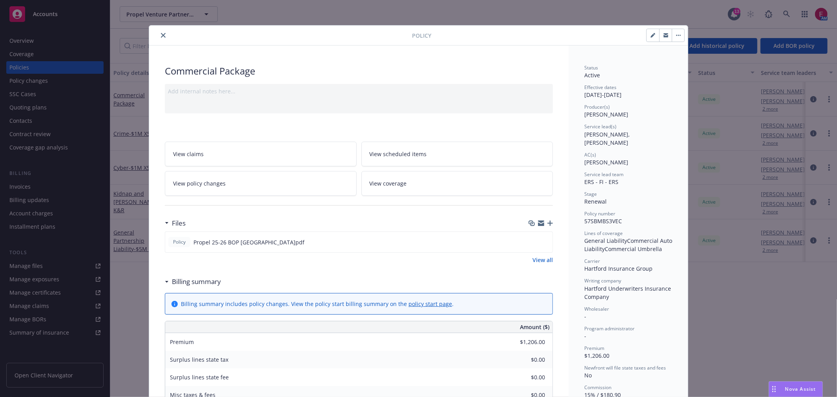
click at [548, 222] on icon "button" at bounding box center [550, 223] width 5 height 5
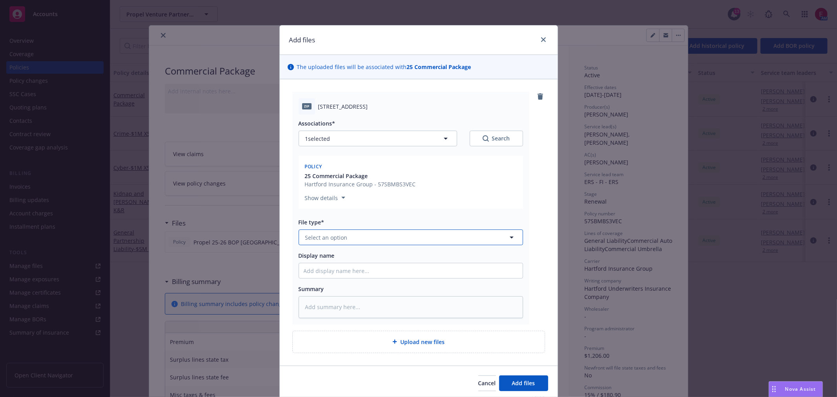
click at [363, 239] on button "Select an option" at bounding box center [411, 238] width 225 height 16
type input "oth"
click at [375, 250] on div "Other" at bounding box center [411, 259] width 224 height 21
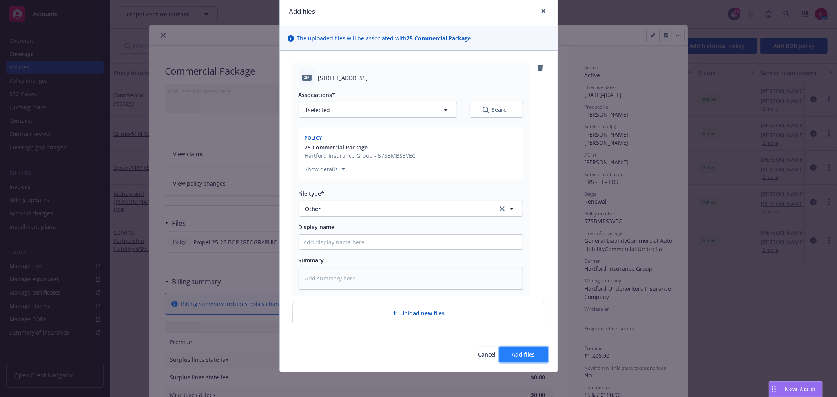
click at [523, 359] on button "Add files" at bounding box center [523, 355] width 49 height 16
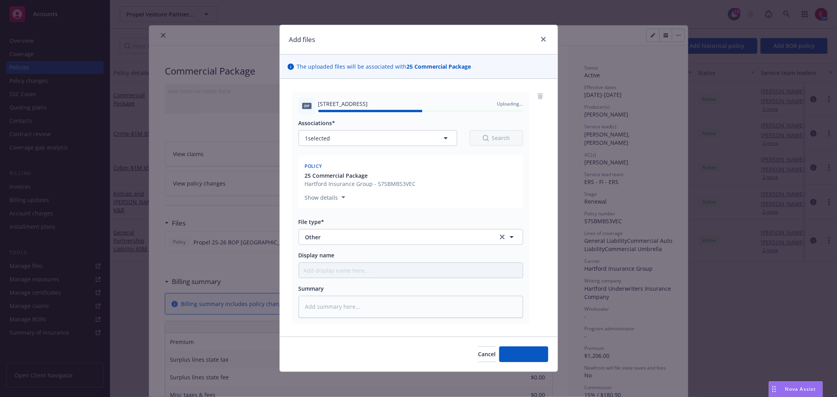
type textarea "x"
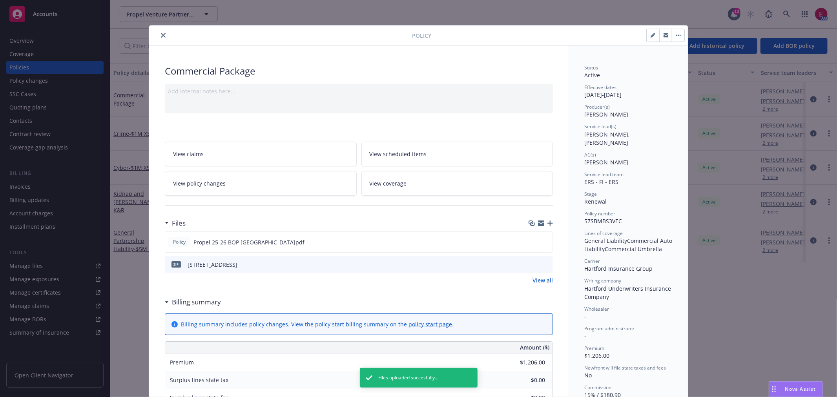
click at [163, 37] on button "close" at bounding box center [163, 35] width 9 height 9
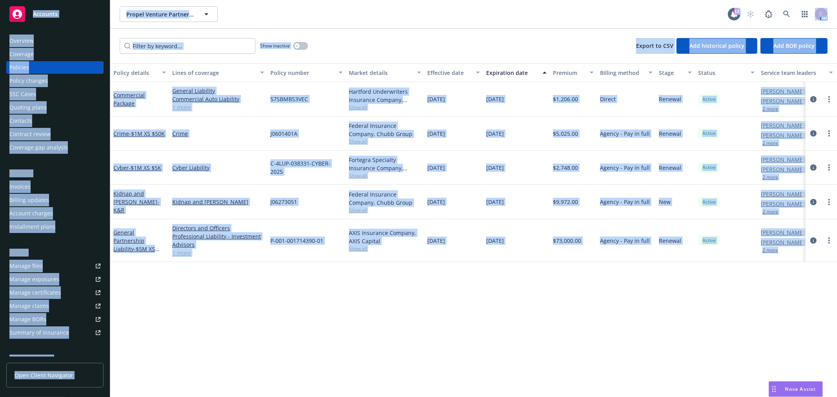
drag, startPoint x: 791, startPoint y: 288, endPoint x: 0, endPoint y: -46, distance: 858.7
click at [0, 0] on html "Accounts Overview Coverage Policies Policy changes SSC Cases Quoting plans Cont…" at bounding box center [418, 198] width 837 height 397
click at [596, 277] on div "Policy details Lines of coverage Policy number Market details Effective date Ex…" at bounding box center [473, 230] width 727 height 334
